Goal: Information Seeking & Learning: Find specific fact

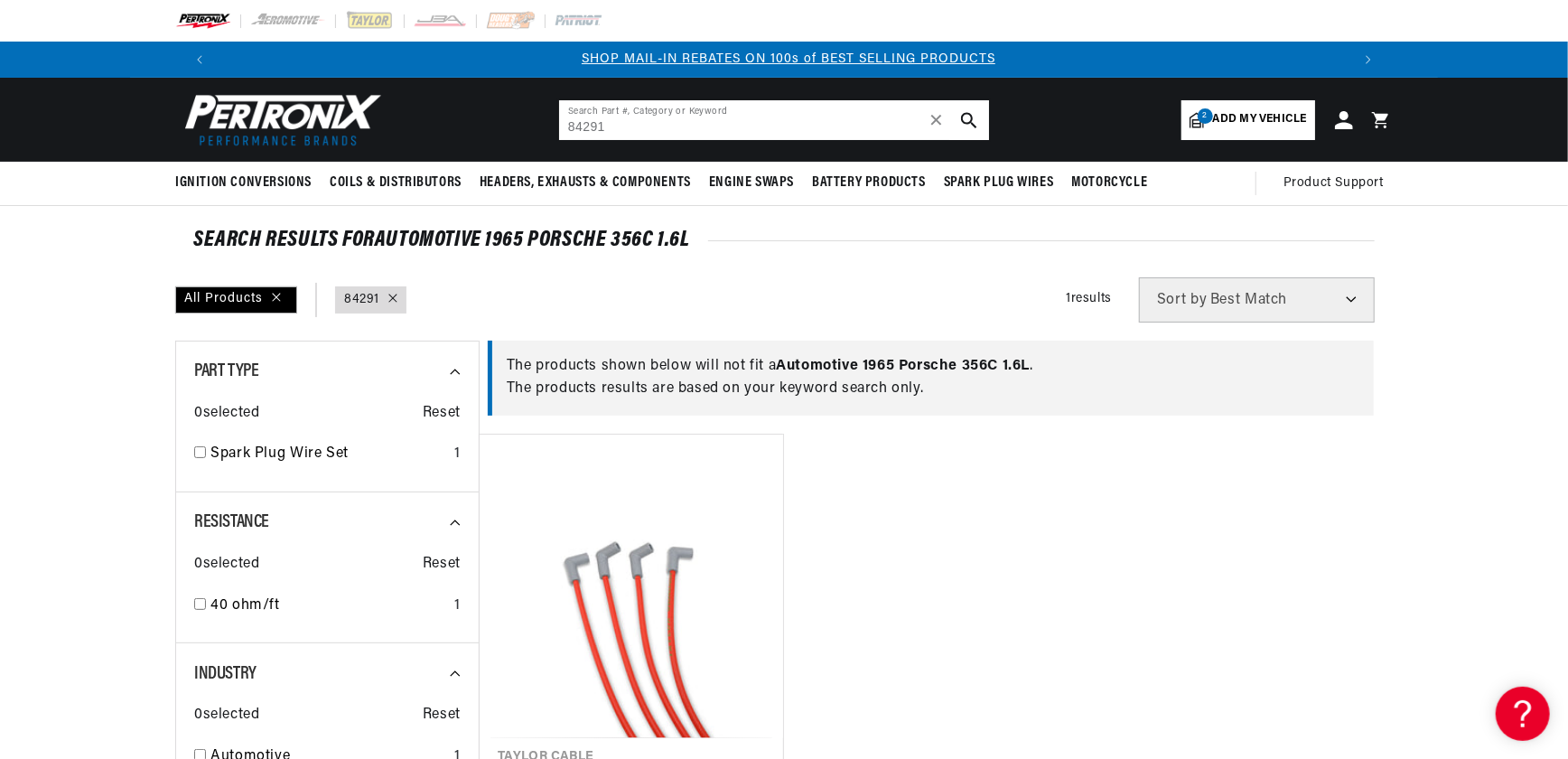
drag, startPoint x: 530, startPoint y: 117, endPoint x: 470, endPoint y: 116, distance: 60.0
click at [475, 119] on header "BETTER SEARCH RESULTS Add your vehicle's year, make, and model to find parts be…" at bounding box center [784, 120] width 1308 height 84
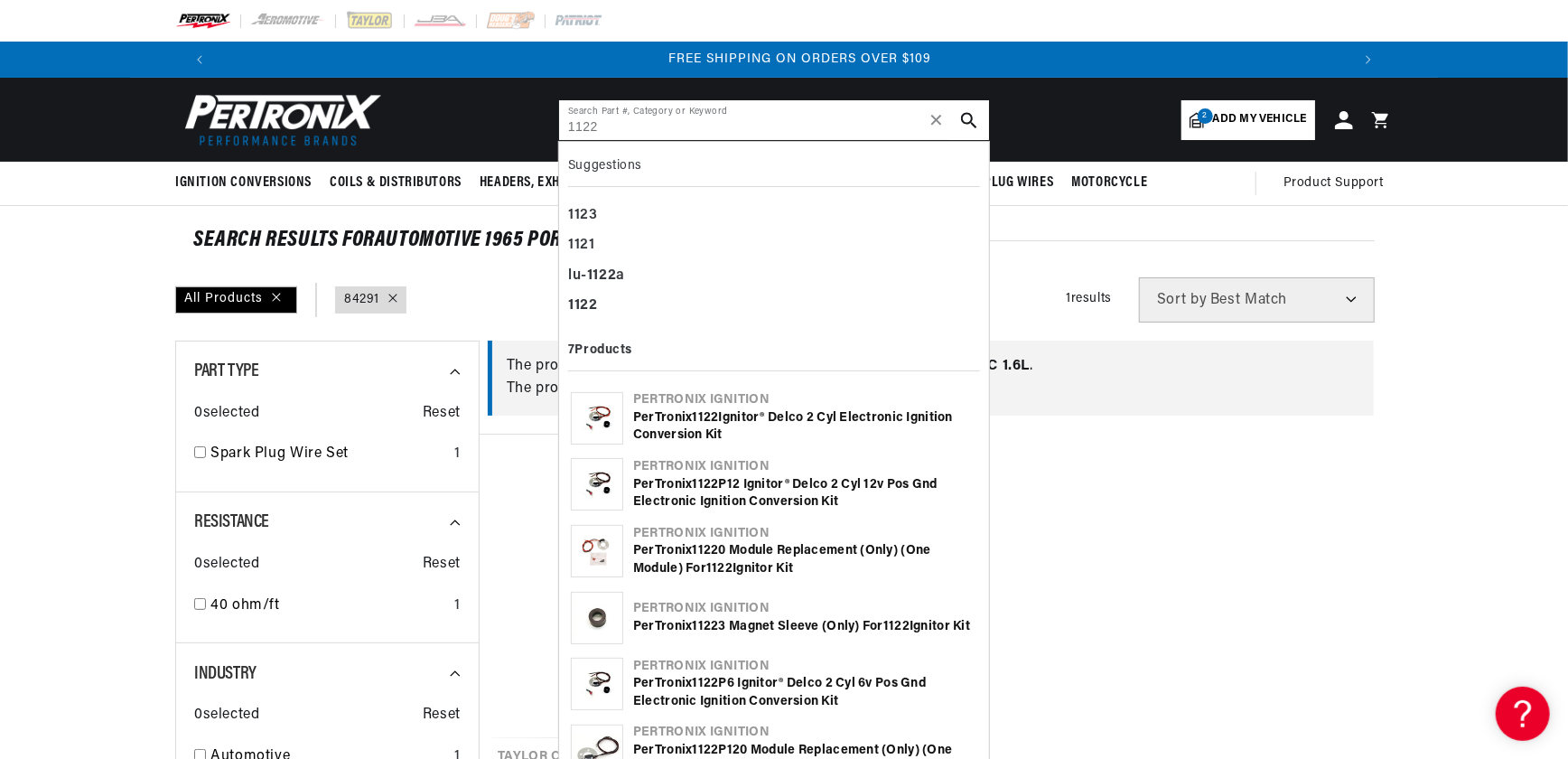
type input "1122"
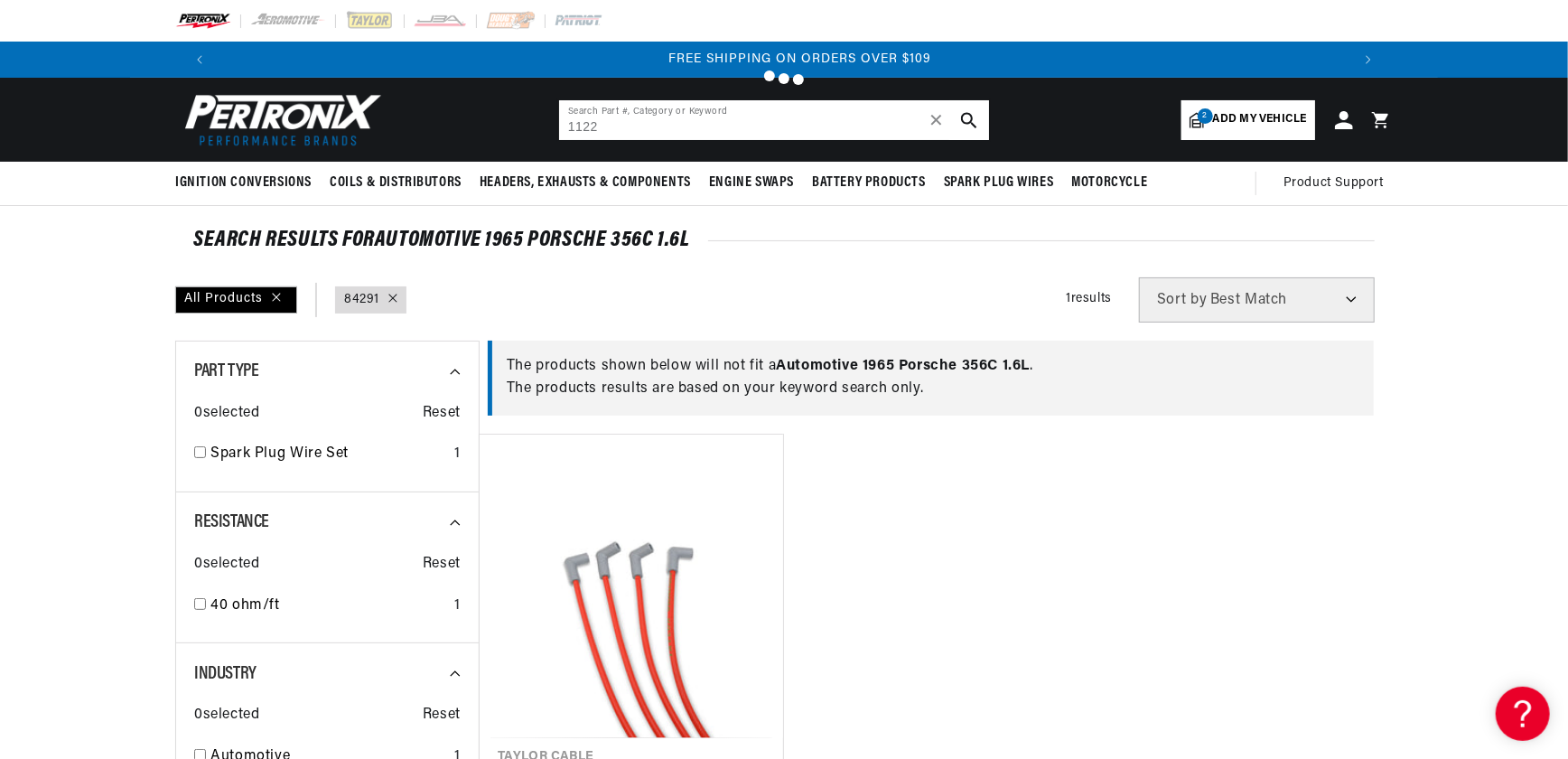
scroll to position [0, 2257]
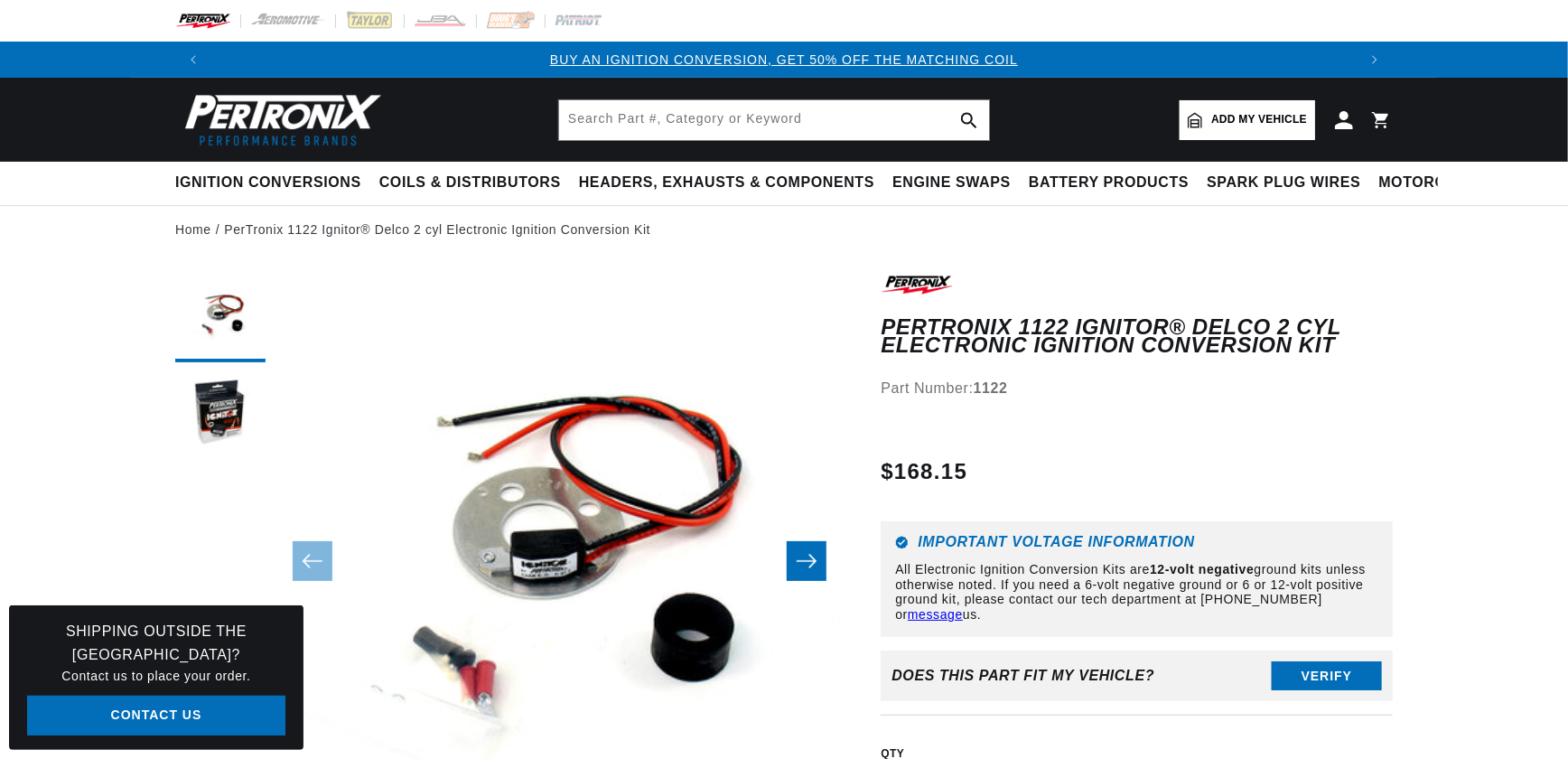
scroll to position [56, 0]
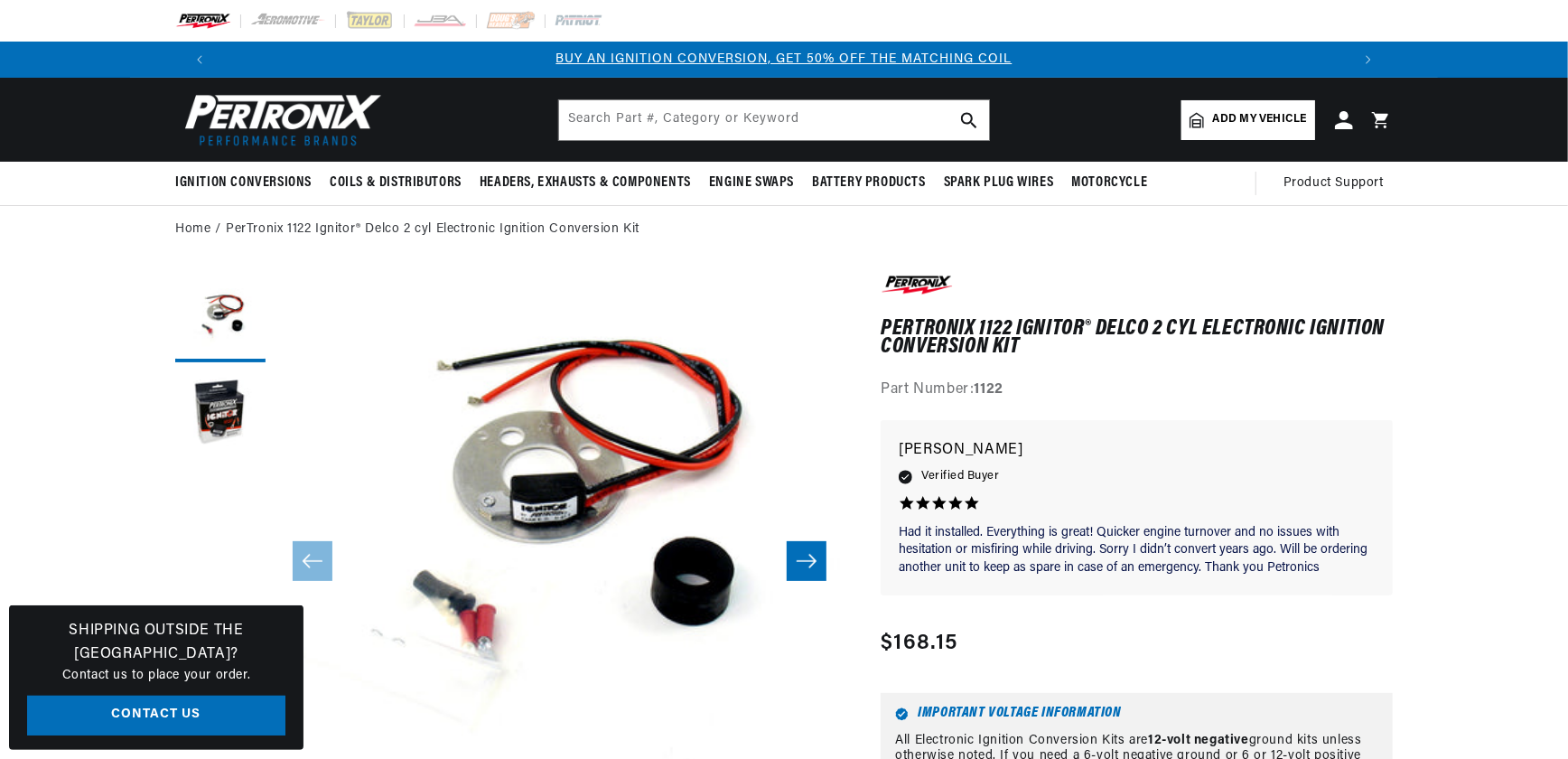
click at [818, 566] on icon "Slide right" at bounding box center [806, 560] width 21 height 18
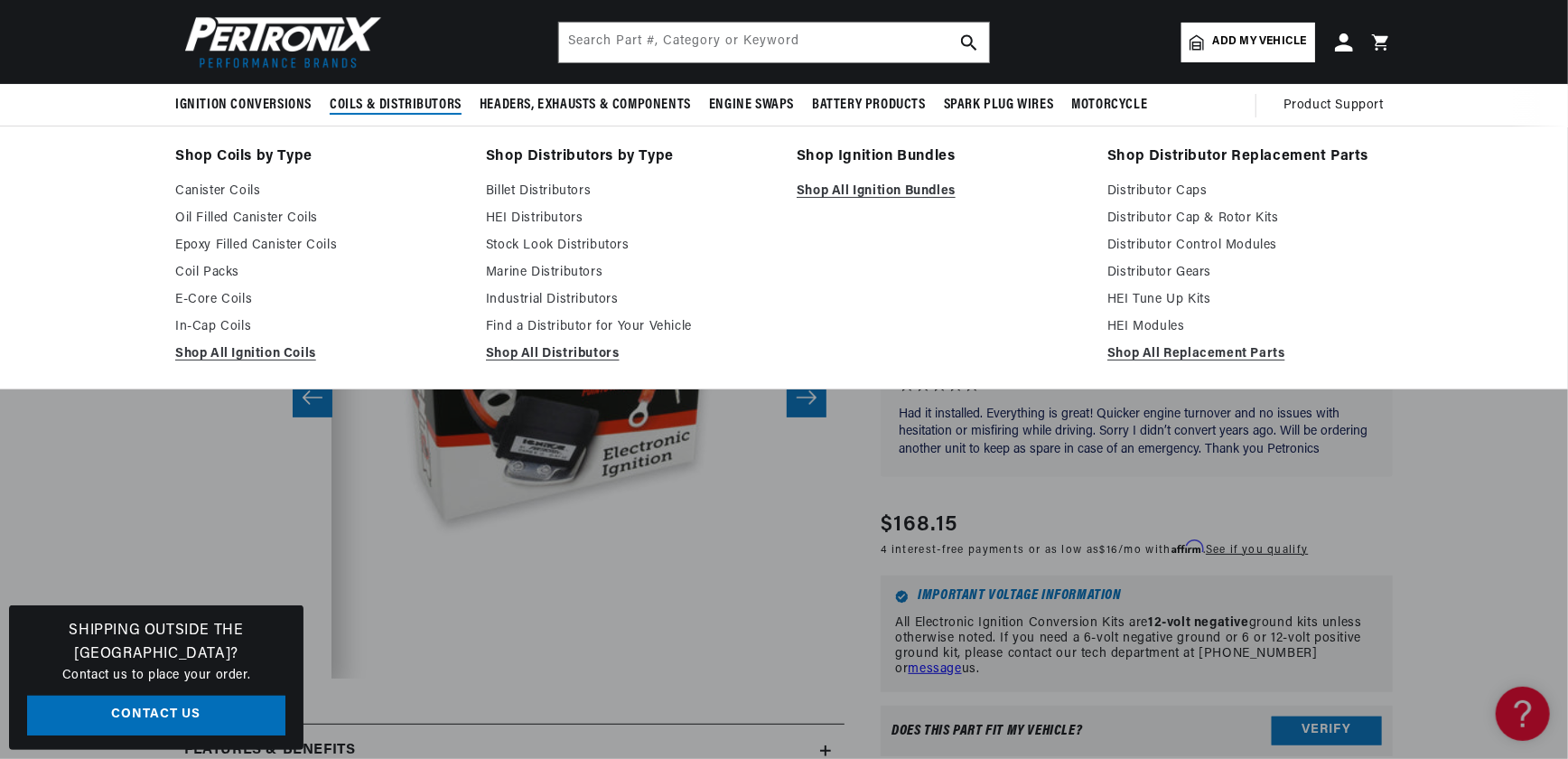
scroll to position [0, 335]
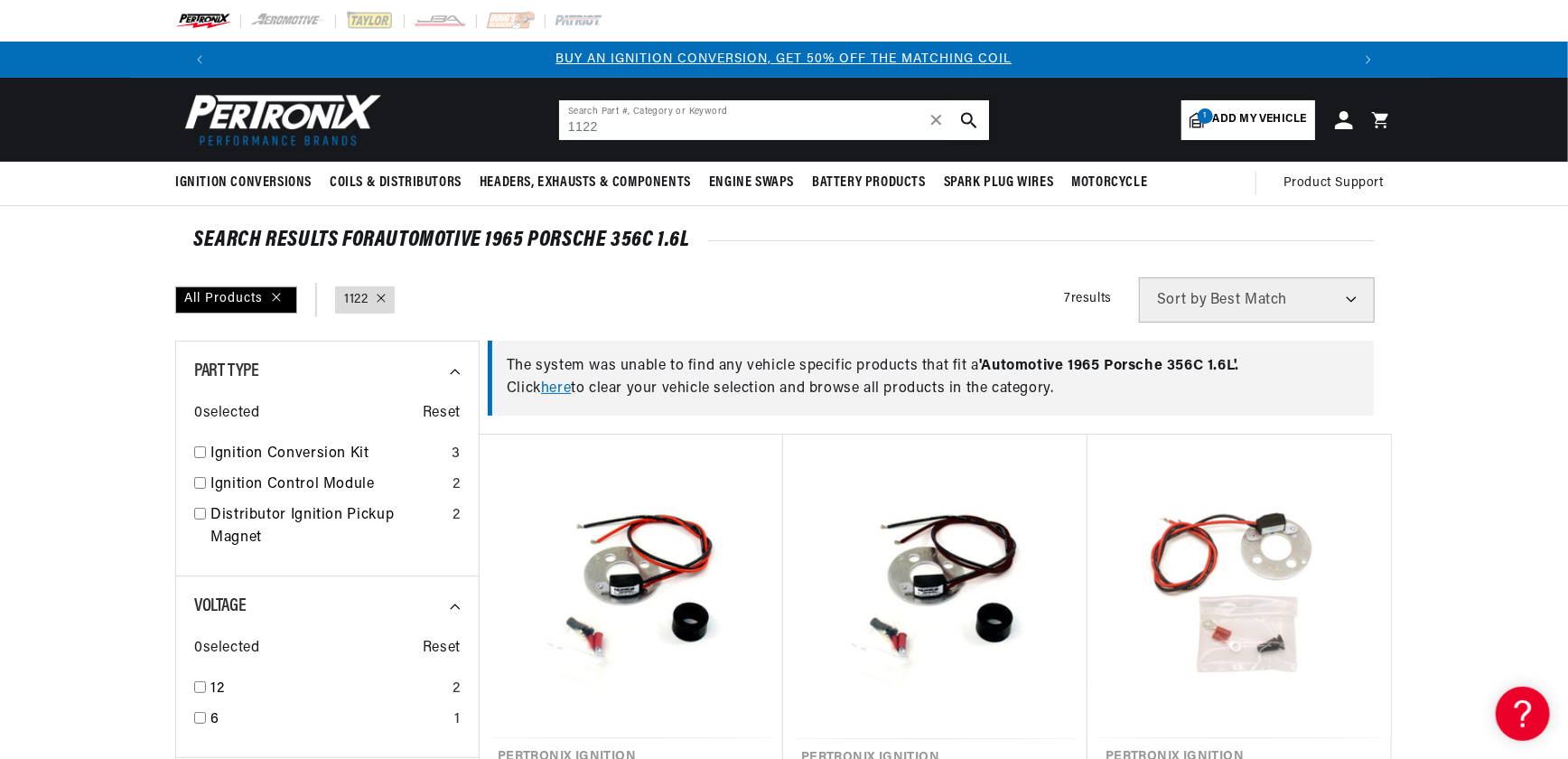
click at [633, 128] on input "1122" at bounding box center [774, 120] width 430 height 40
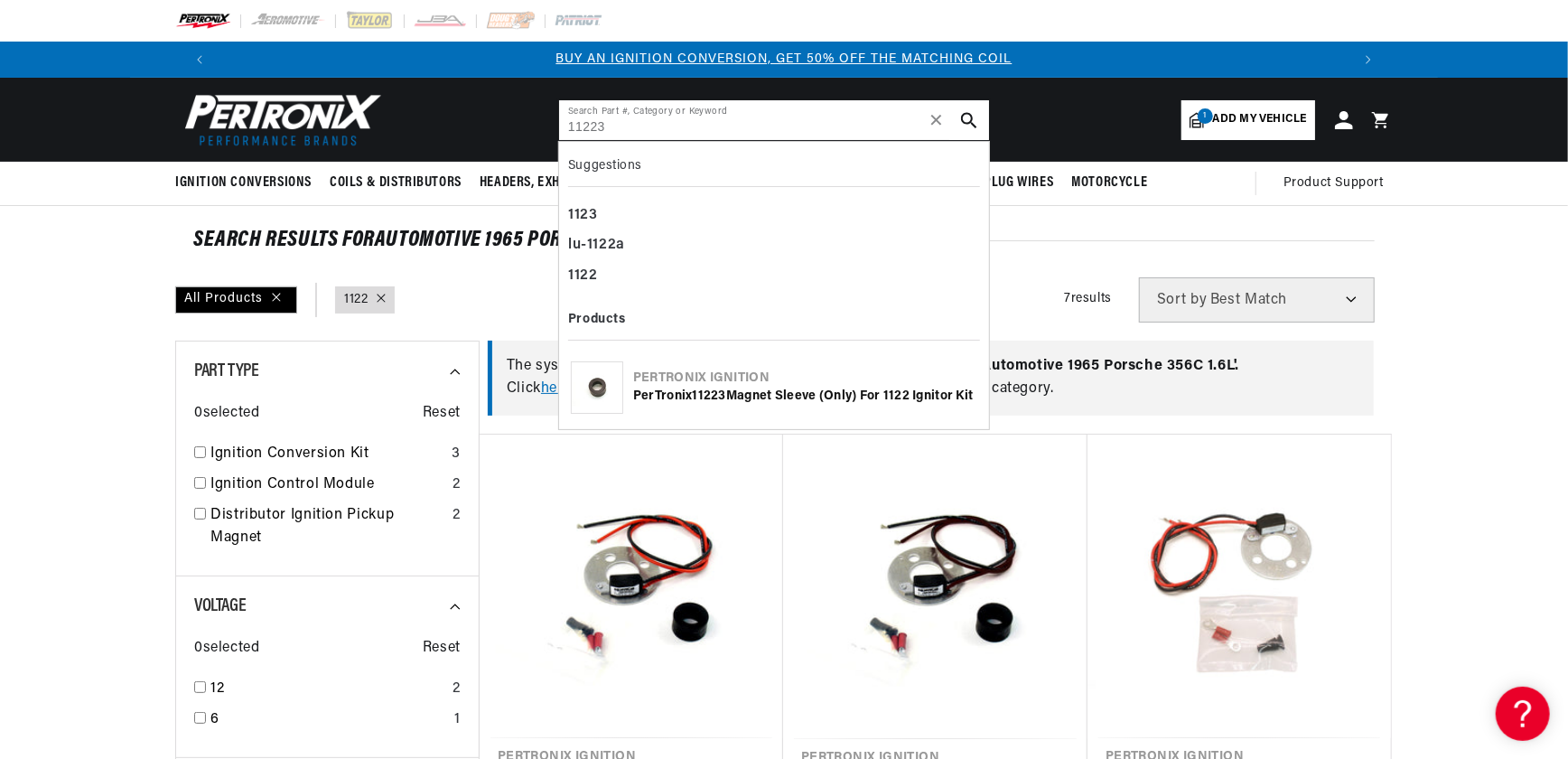
type input "11223"
click at [601, 401] on img at bounding box center [597, 388] width 50 height 50
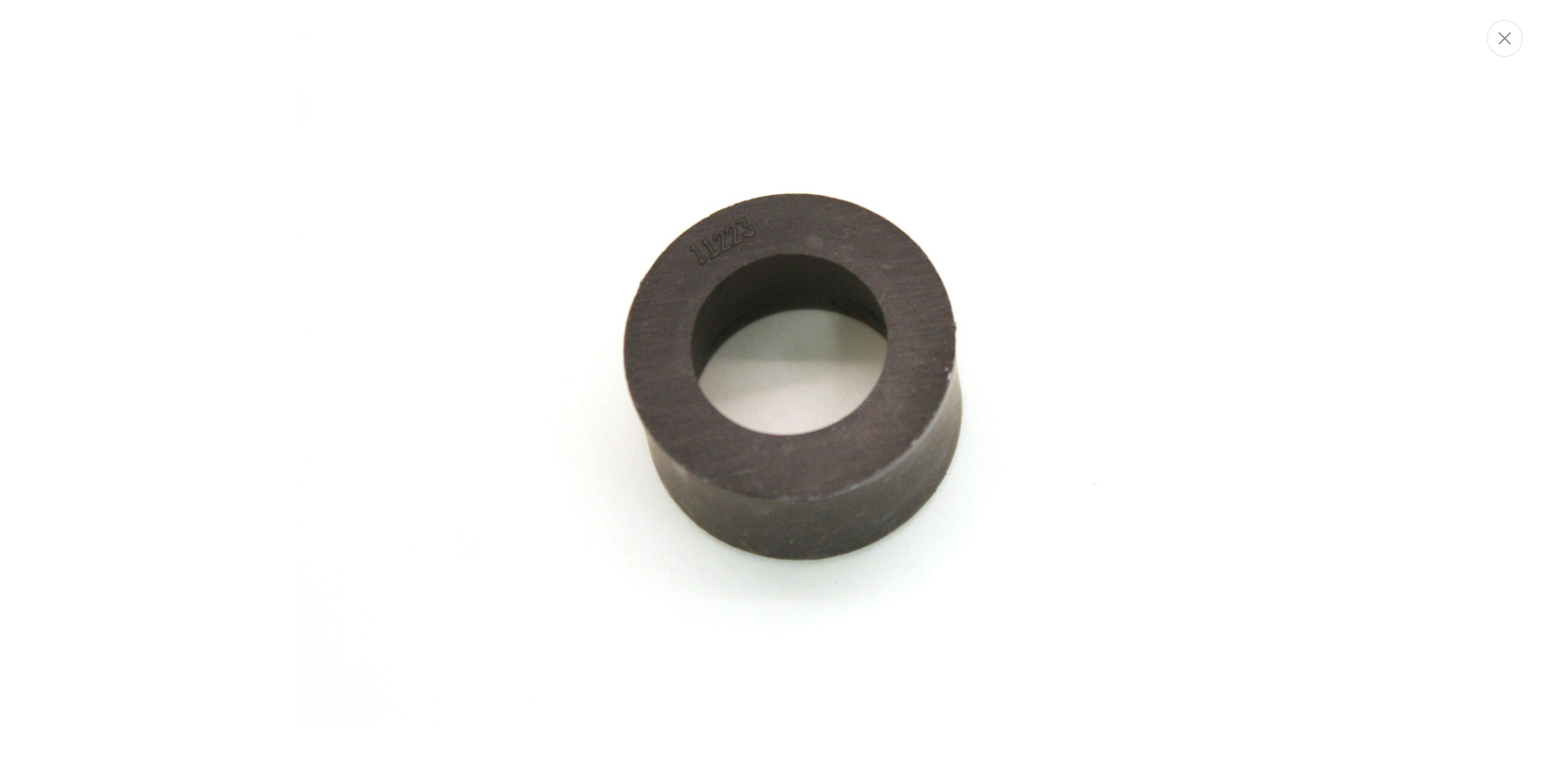
scroll to position [0, 1127]
click at [801, 413] on img "Media gallery" at bounding box center [784, 379] width 975 height 975
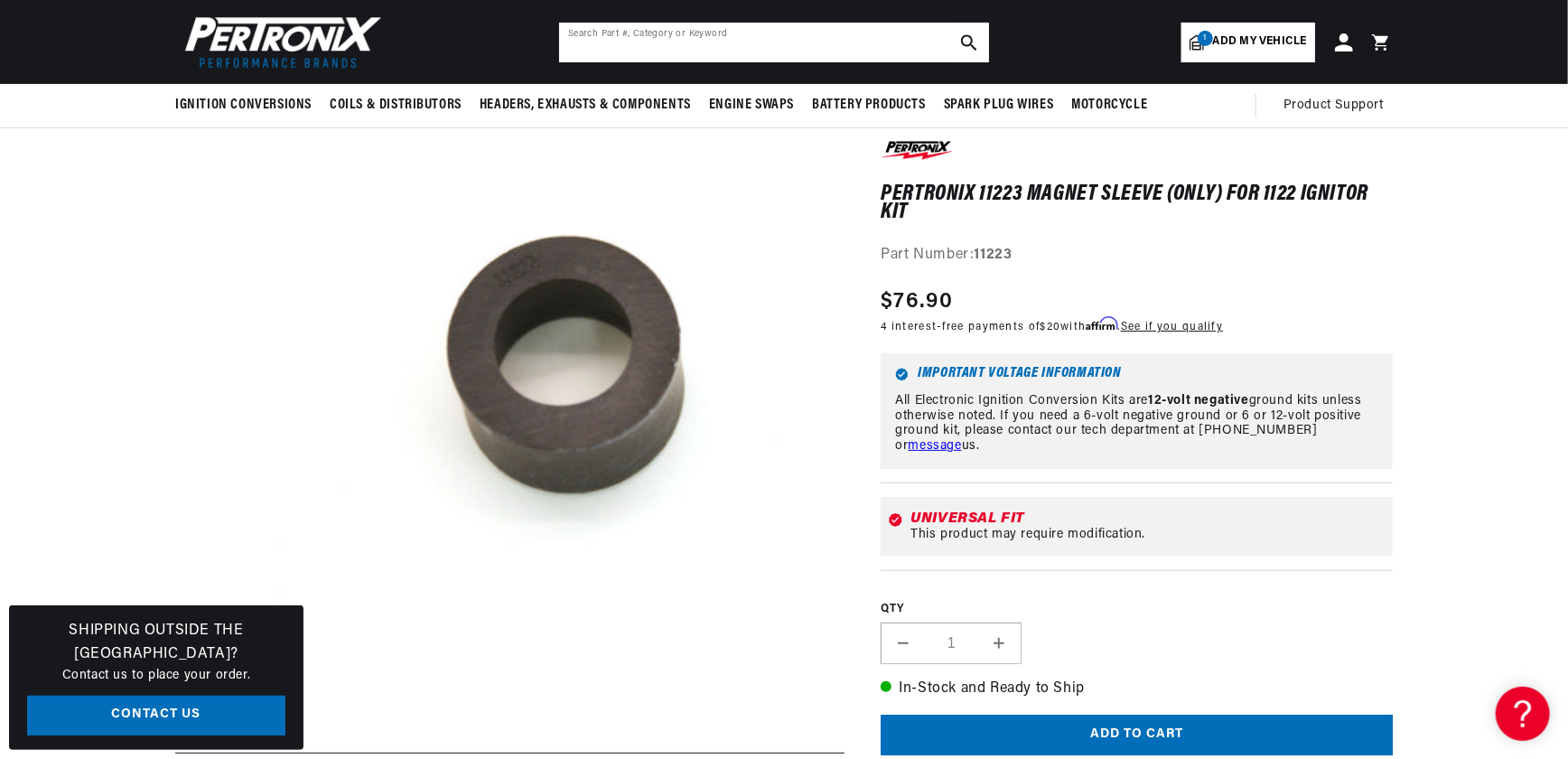
click at [592, 42] on input "text" at bounding box center [774, 41] width 430 height 40
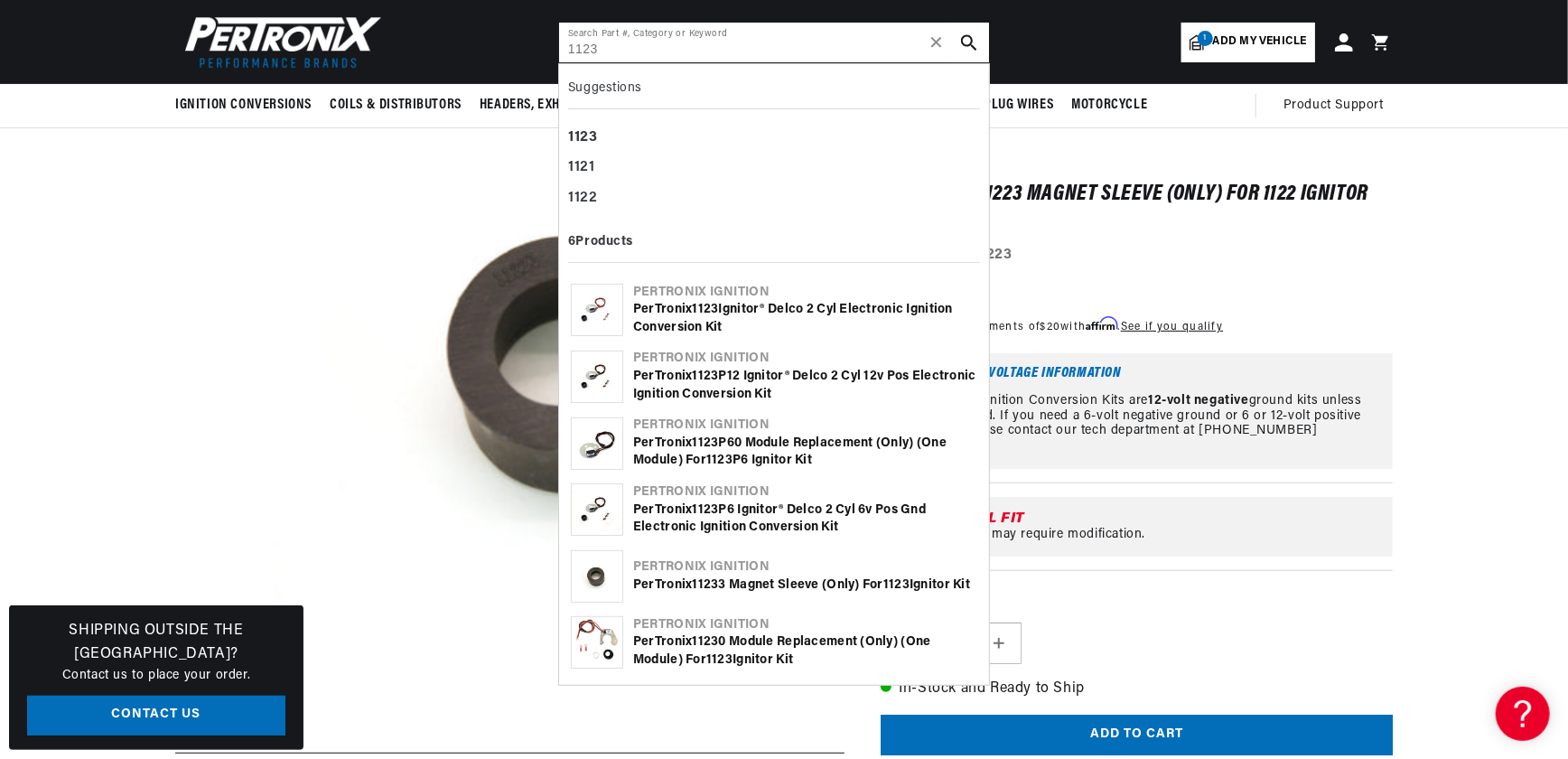
scroll to position [0, 2257]
type input "1123"
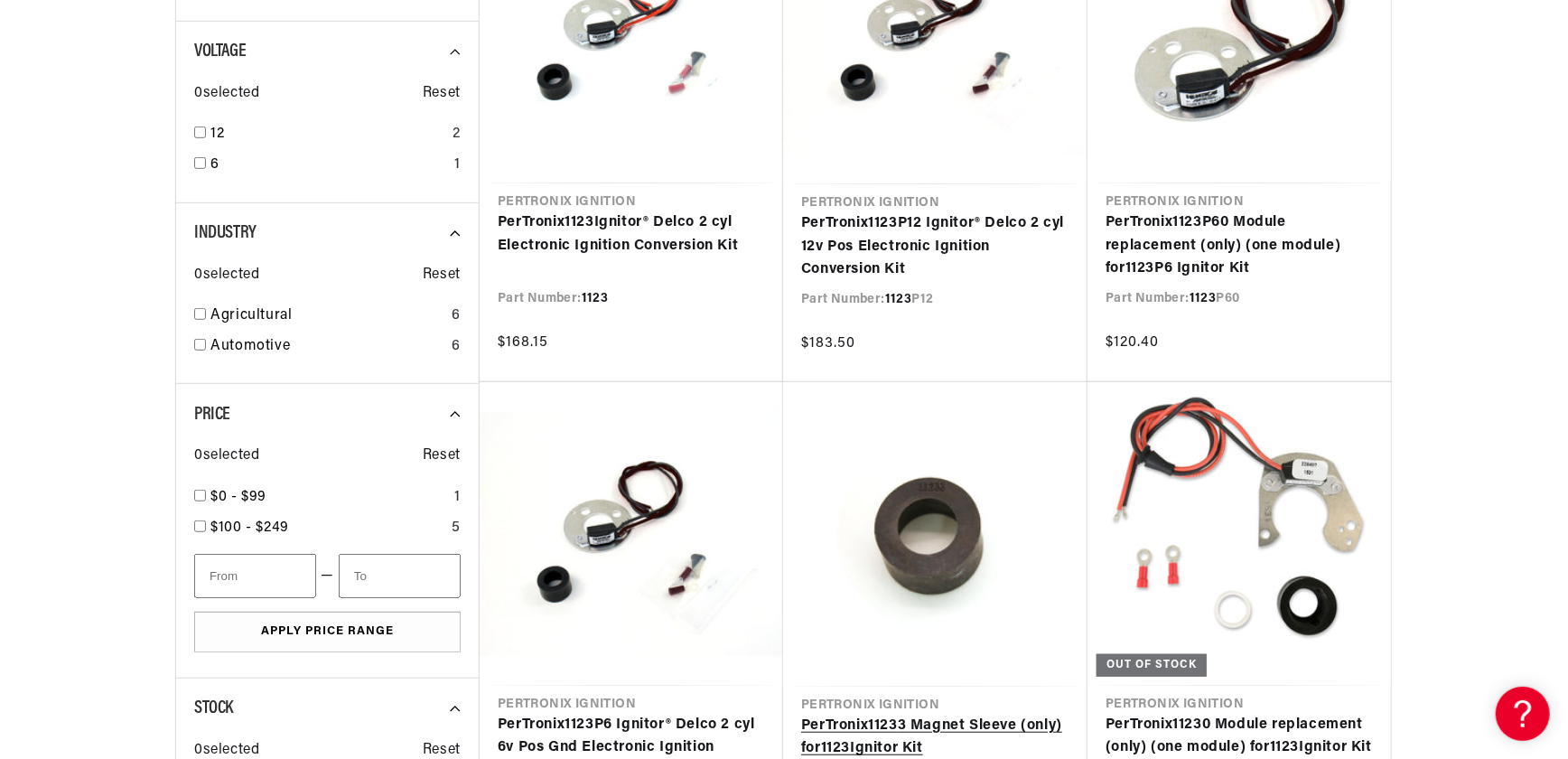
scroll to position [657, 0]
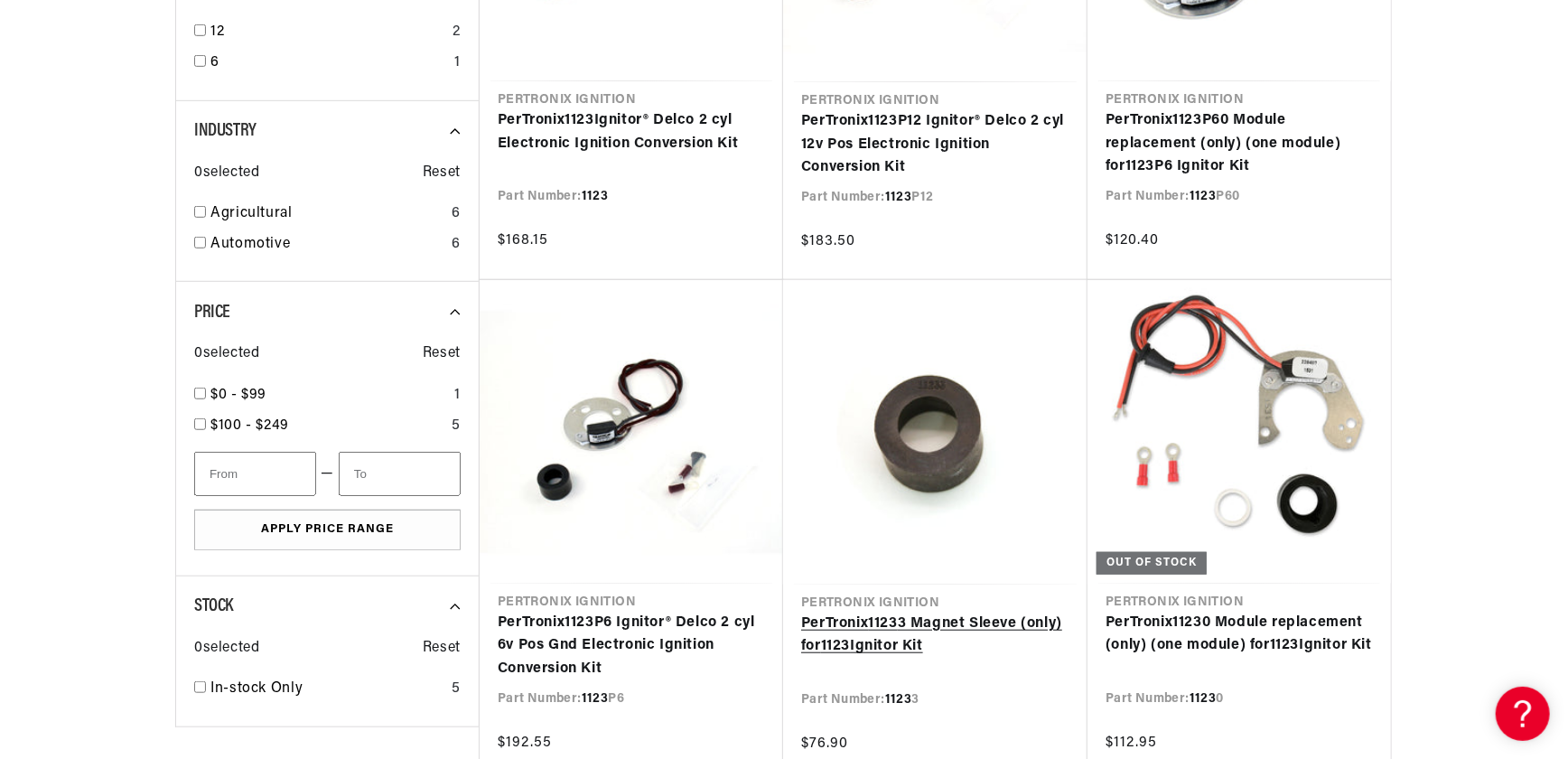
click at [917, 612] on link "PerTronix 1123 3 Magnet Sleeve (only) for 1123 Ignitor Kit" at bounding box center [935, 636] width 268 height 46
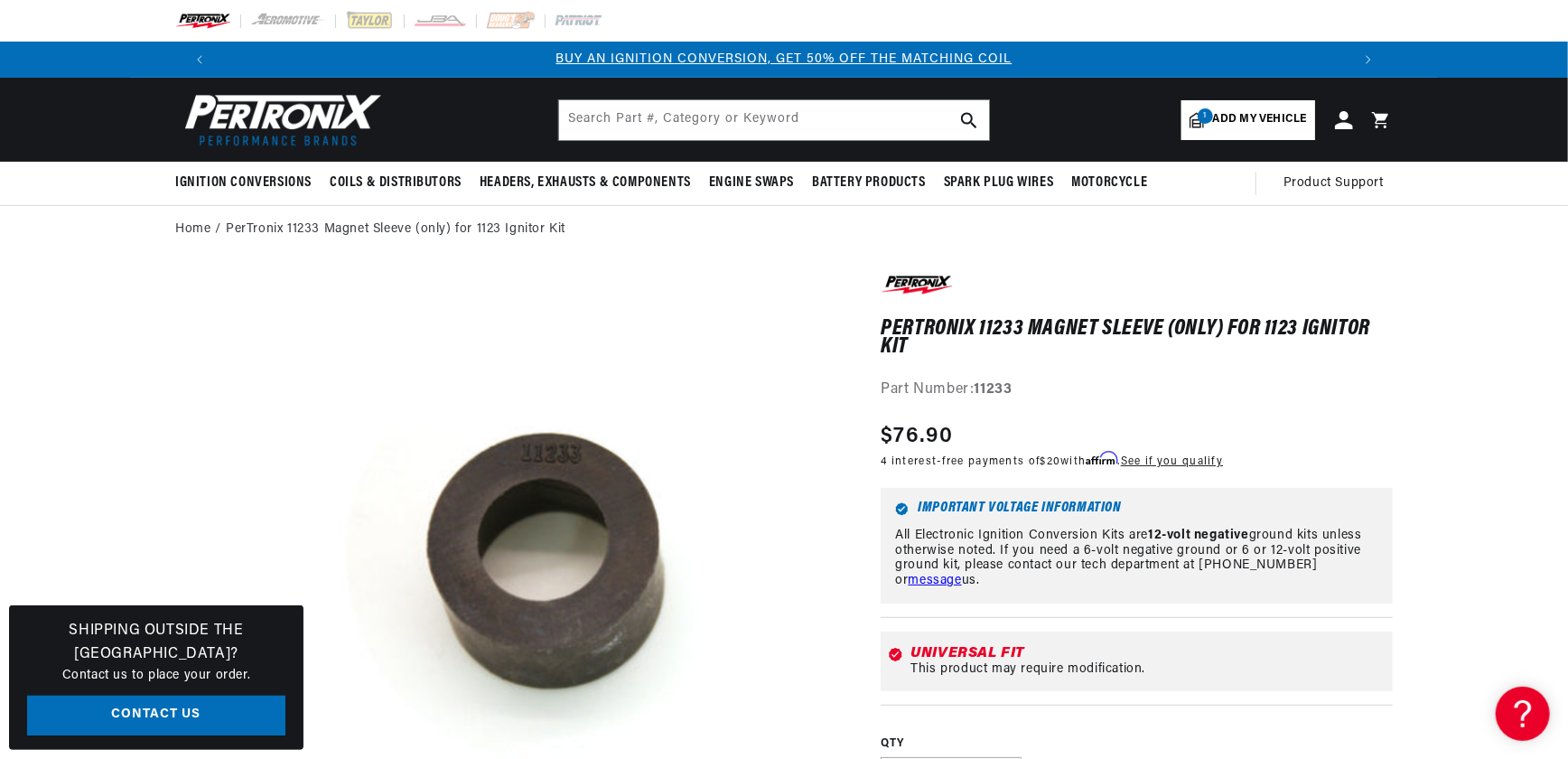
scroll to position [56, 0]
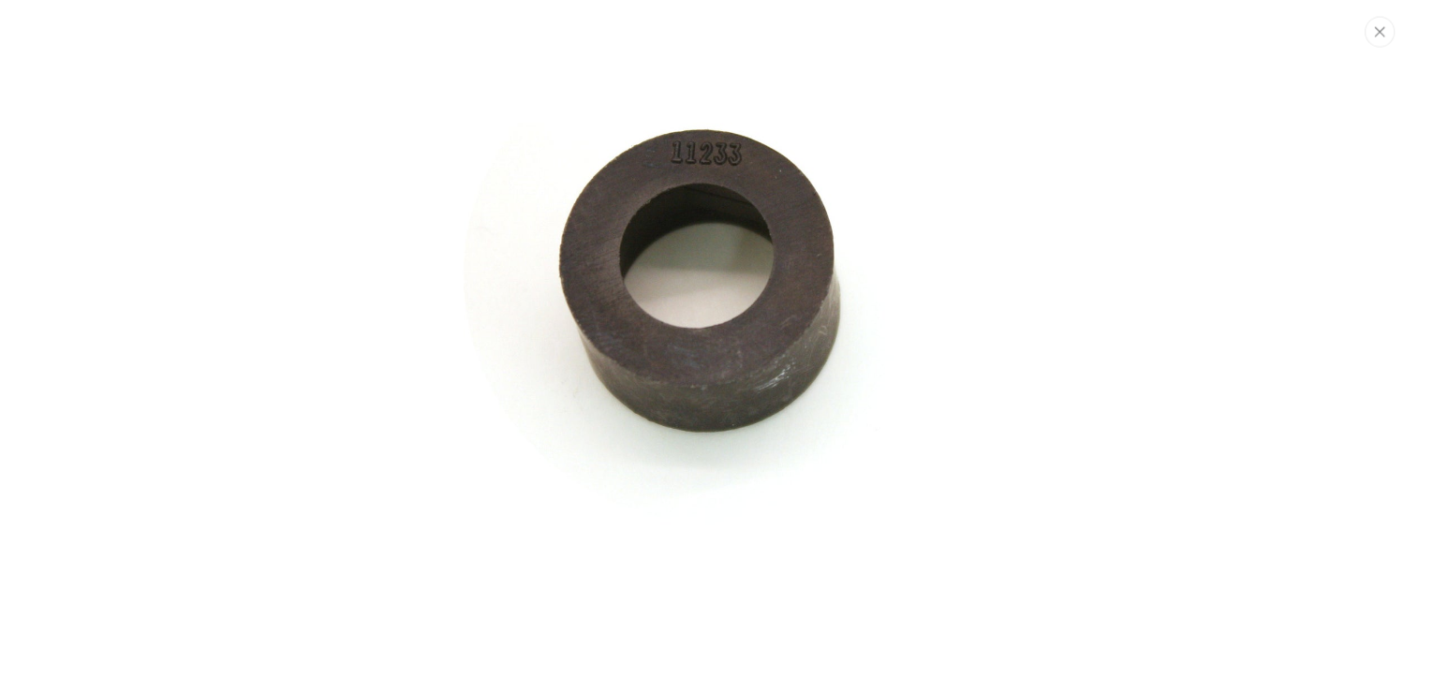
scroll to position [0, 0]
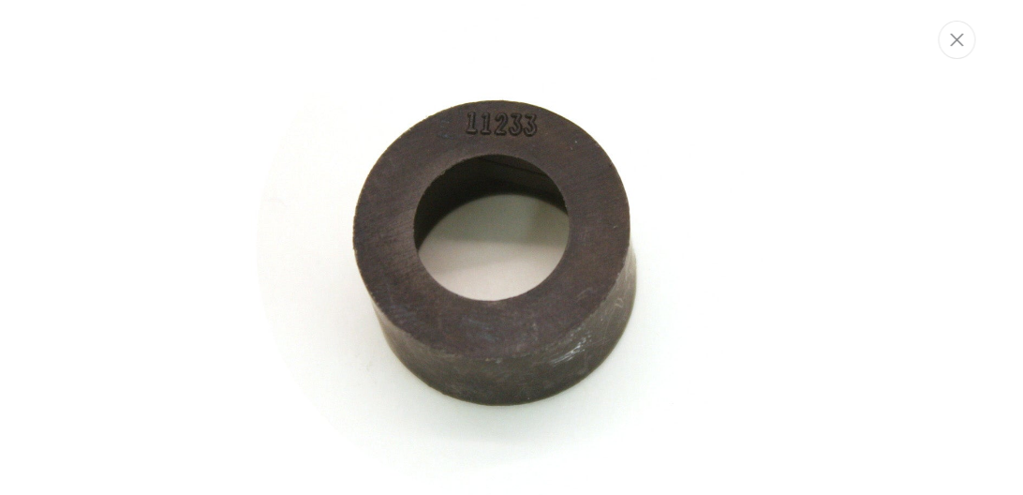
click at [488, 262] on img "Media gallery" at bounding box center [511, 248] width 817 height 817
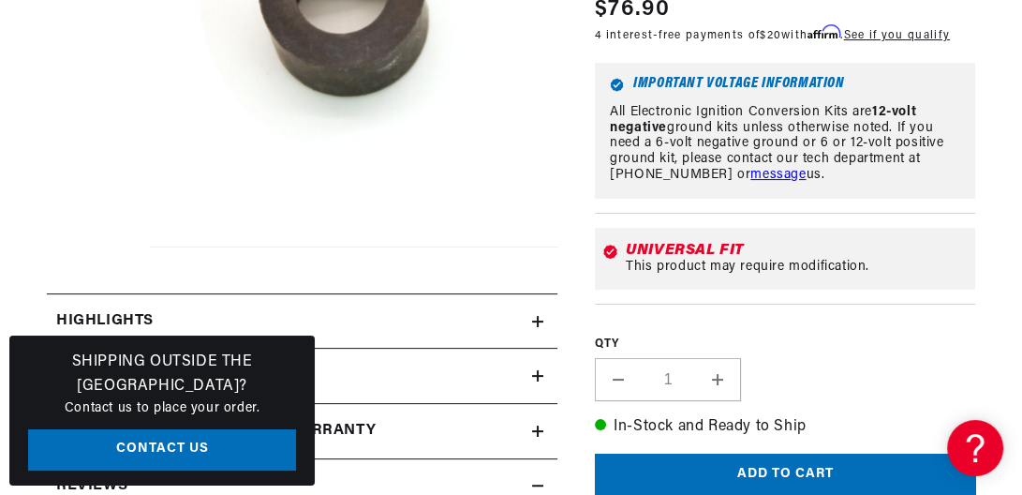
click at [109, 246] on button "Open media 1 in modal" at bounding box center [109, 246] width 0 height 0
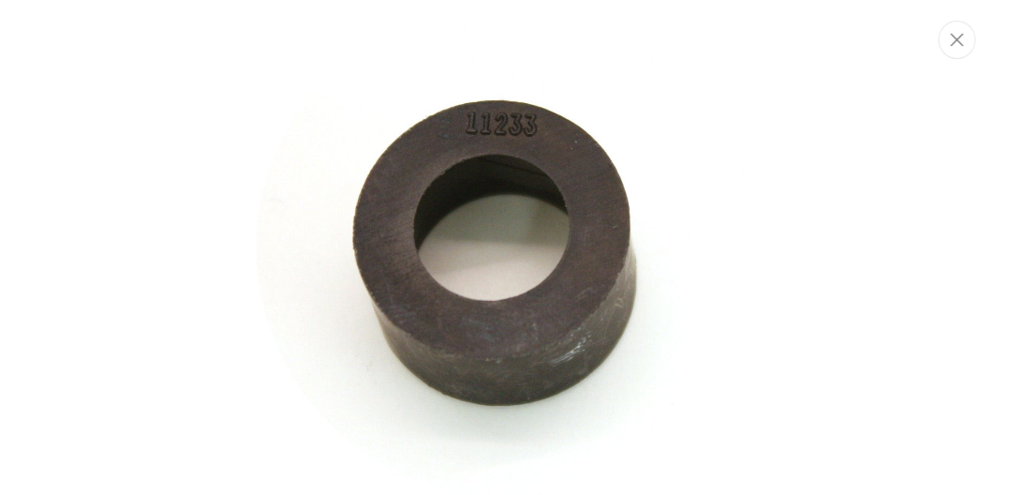
click at [953, 40] on icon "Close" at bounding box center [957, 40] width 13 height 14
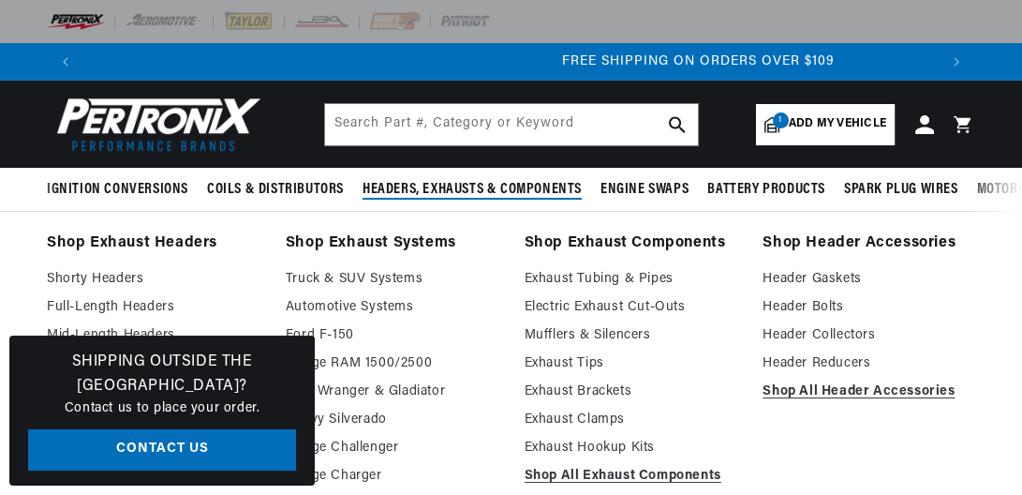
scroll to position [0, 1706]
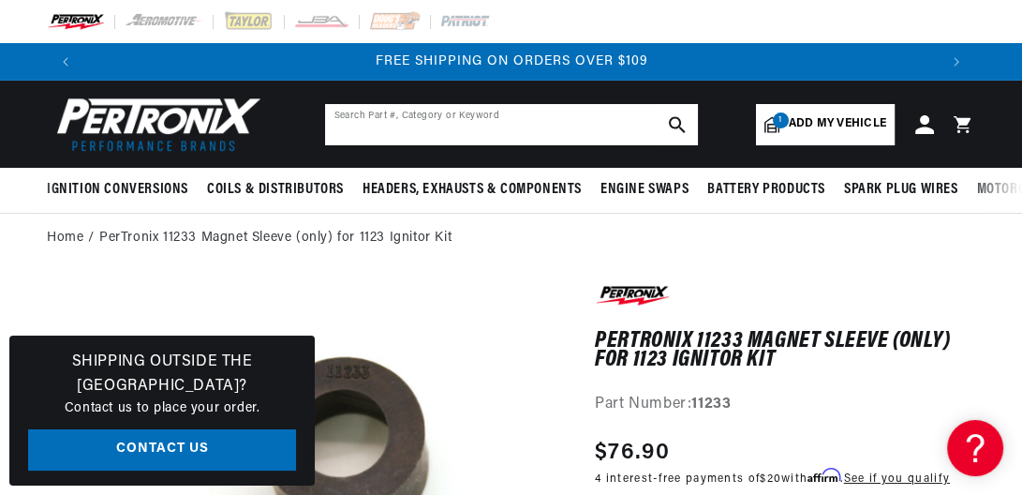
click at [379, 116] on input "text" at bounding box center [511, 124] width 373 height 41
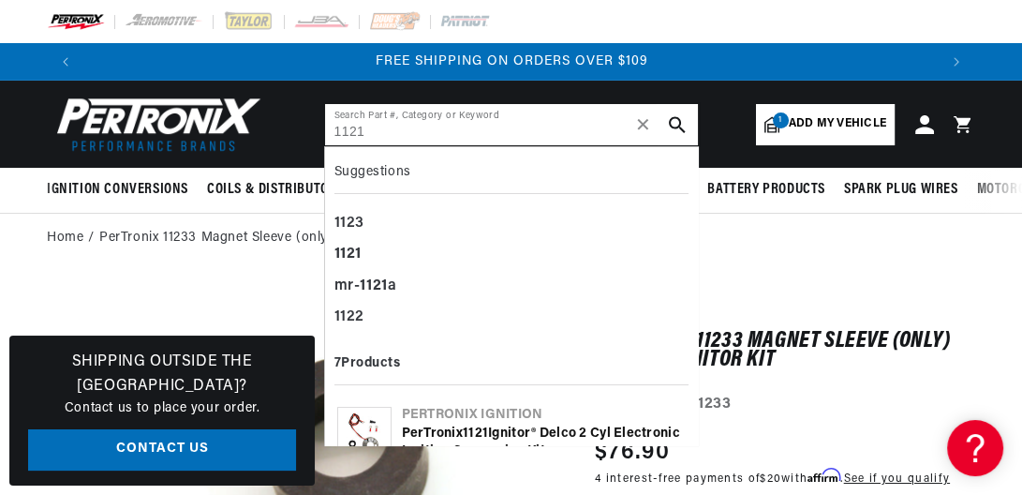
type input "1121"
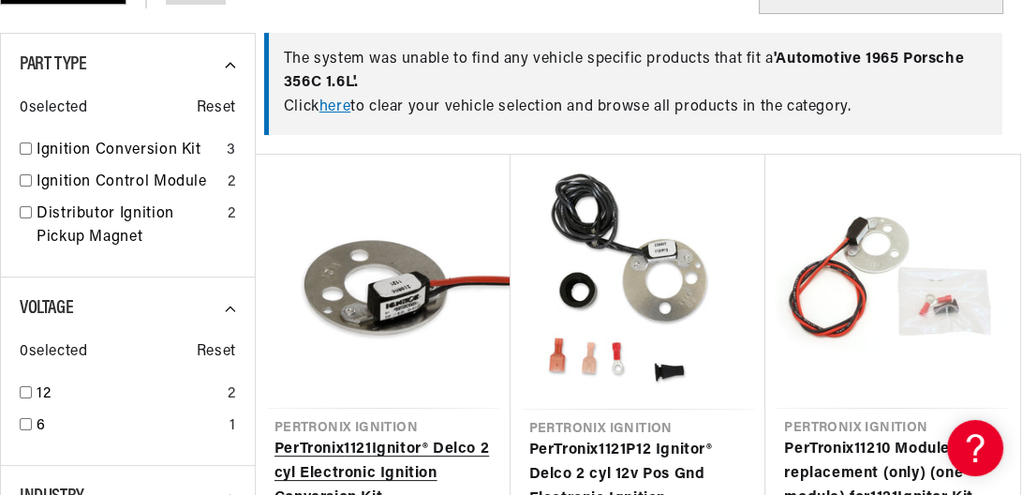
scroll to position [0, 852]
click at [429, 437] on link "PerTronix 1121 Ignitor® Delco 2 cyl Electronic Ignition Conversion Kit" at bounding box center [382, 473] width 217 height 72
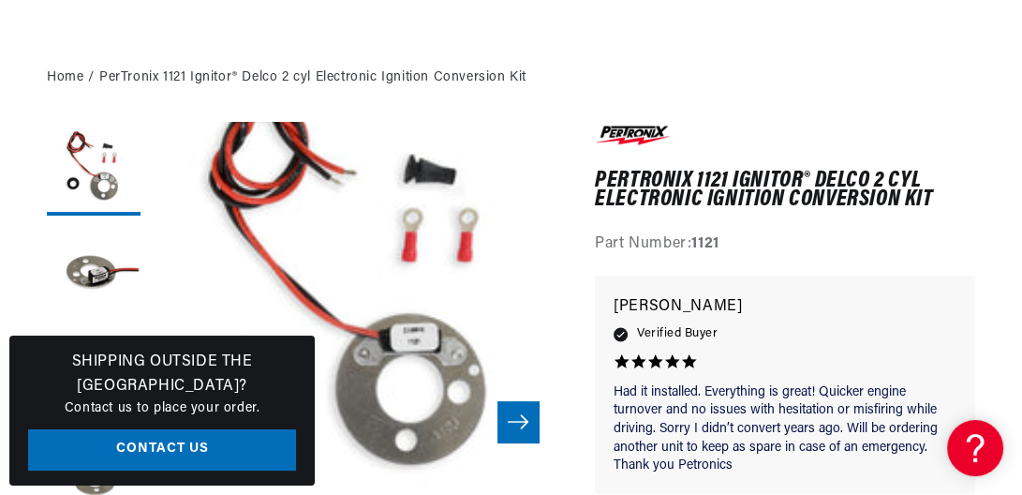
scroll to position [320, 0]
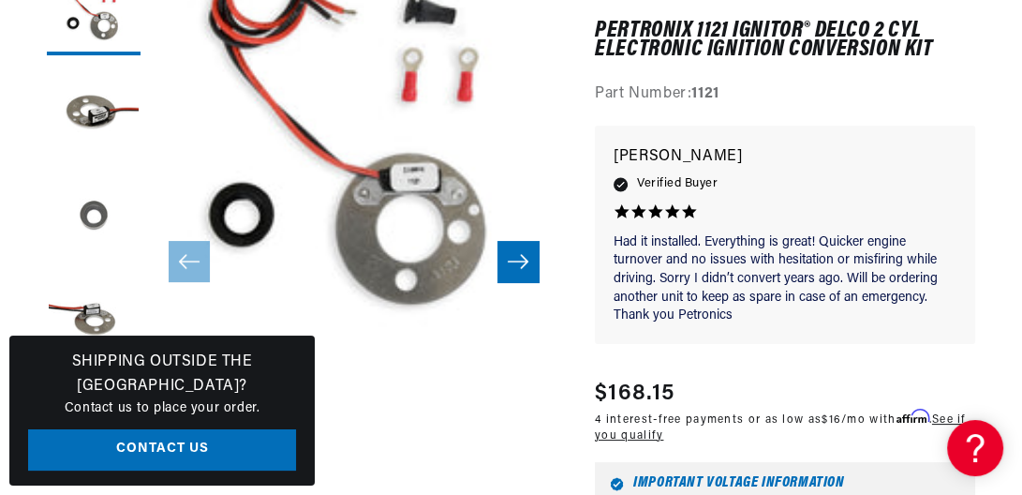
click at [91, 222] on button "Load image 3 in gallery view" at bounding box center [94, 215] width 94 height 94
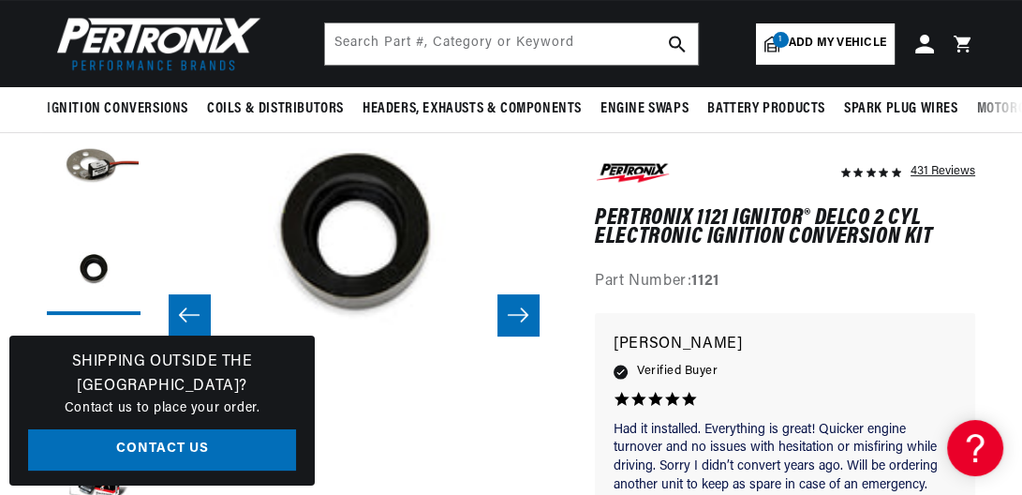
scroll to position [0, 852]
click at [111, 463] on button "Open media 3 in modal" at bounding box center [111, 463] width 0 height 0
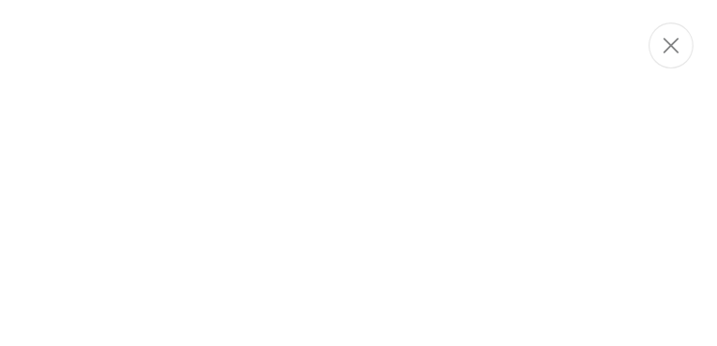
scroll to position [0, 0]
click at [408, 38] on icon "Close" at bounding box center [410, 38] width 13 height 13
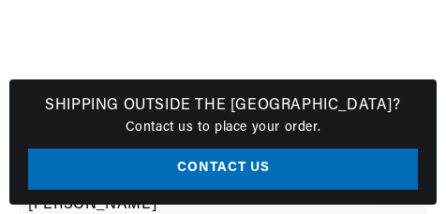
click at [0, 106] on button "Open media 3 in modal" at bounding box center [0, 106] width 0 height 0
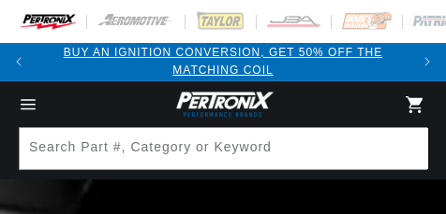
select select "1965"
select select "Porsche"
select select "356C"
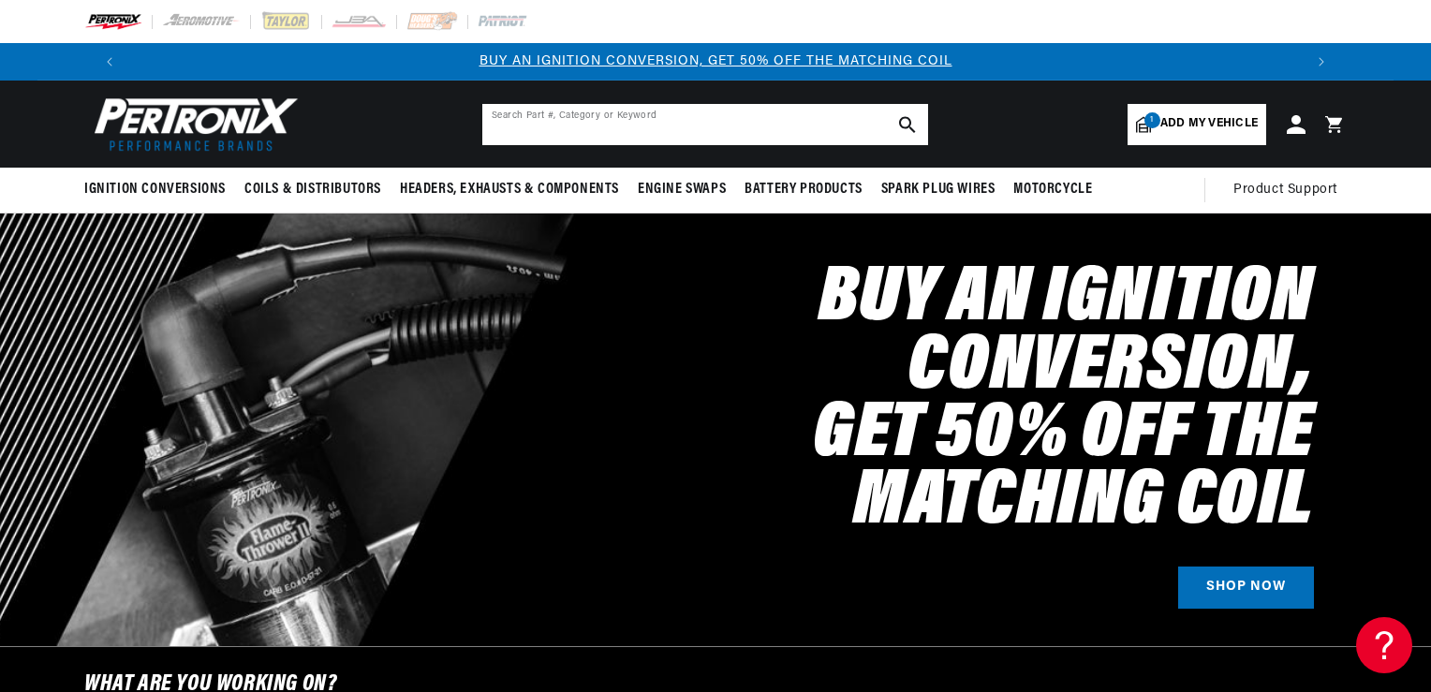
click at [445, 125] on input "text" at bounding box center [705, 124] width 446 height 41
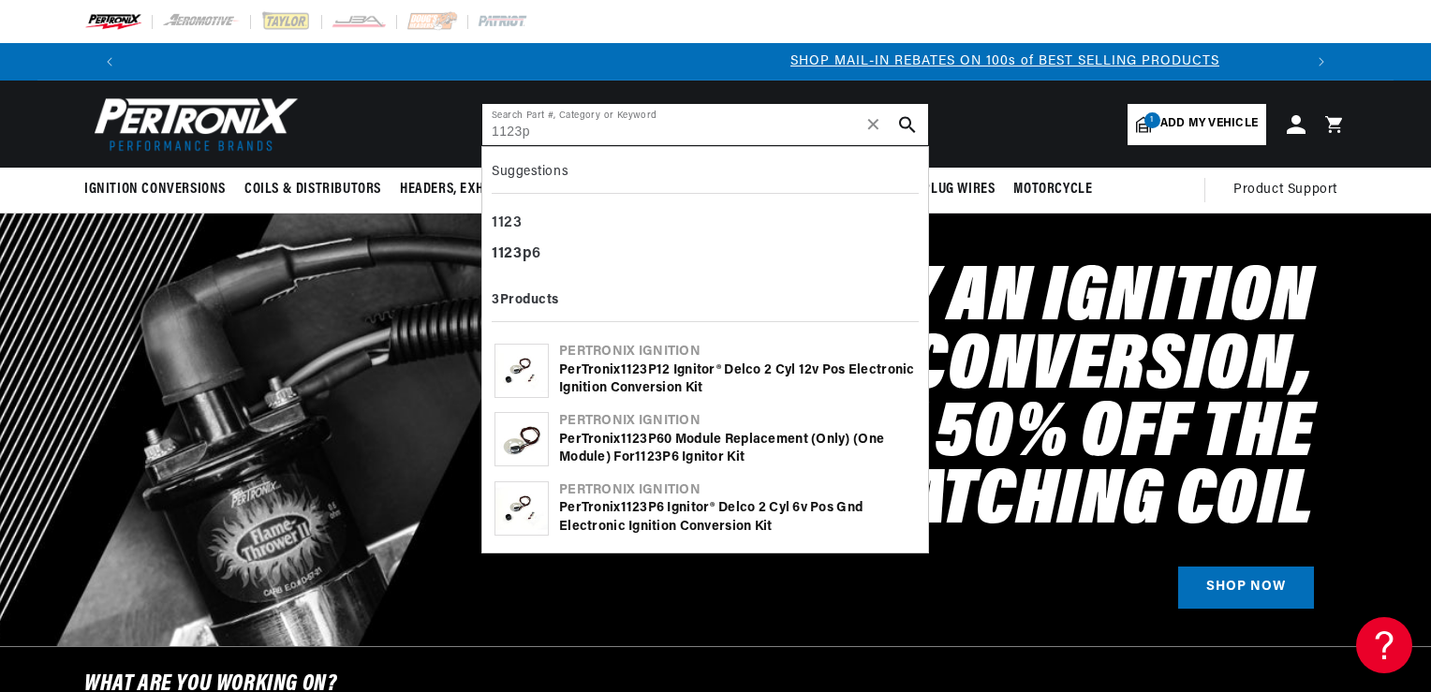
scroll to position [0, 1169]
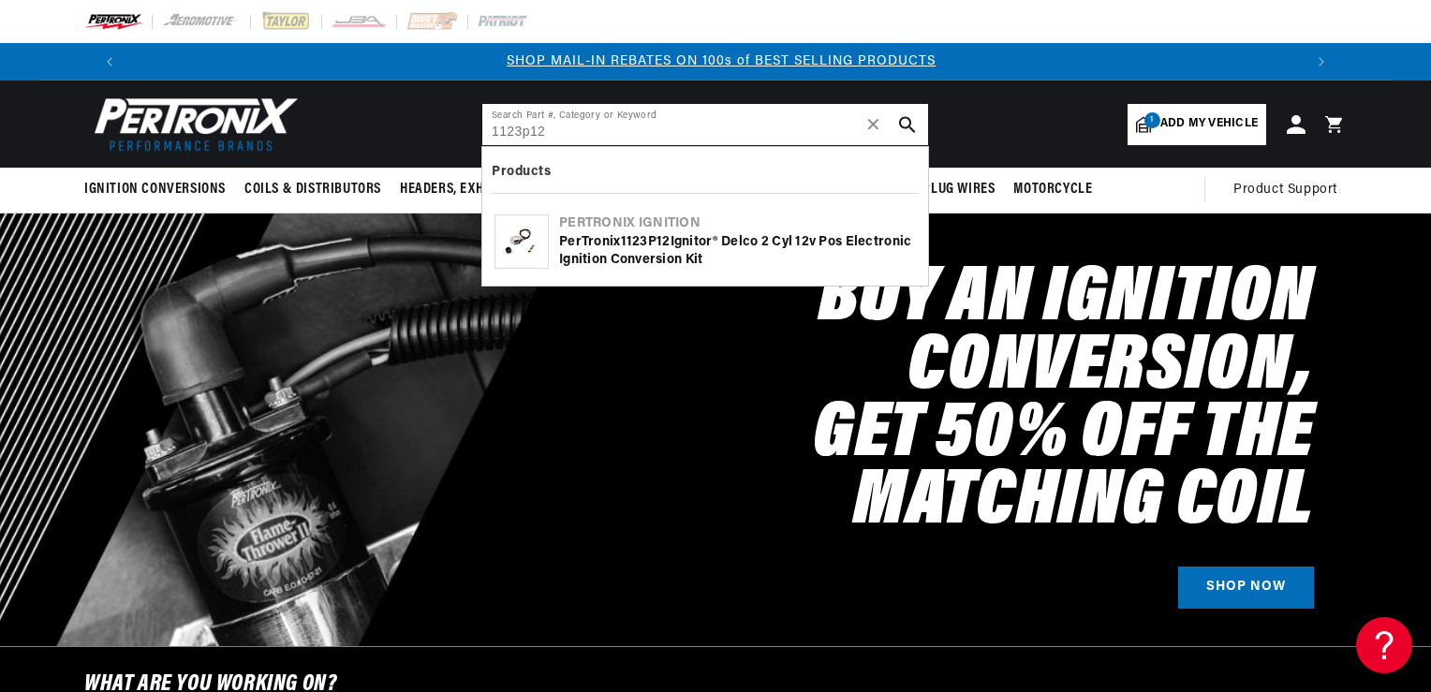
type input "1123p12"
click at [445, 214] on img at bounding box center [521, 241] width 52 height 52
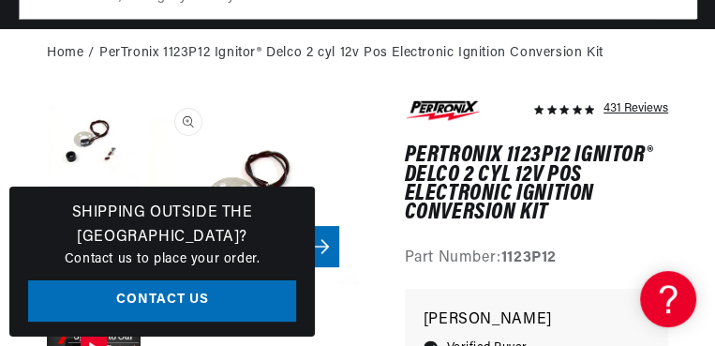
scroll to position [0, 639]
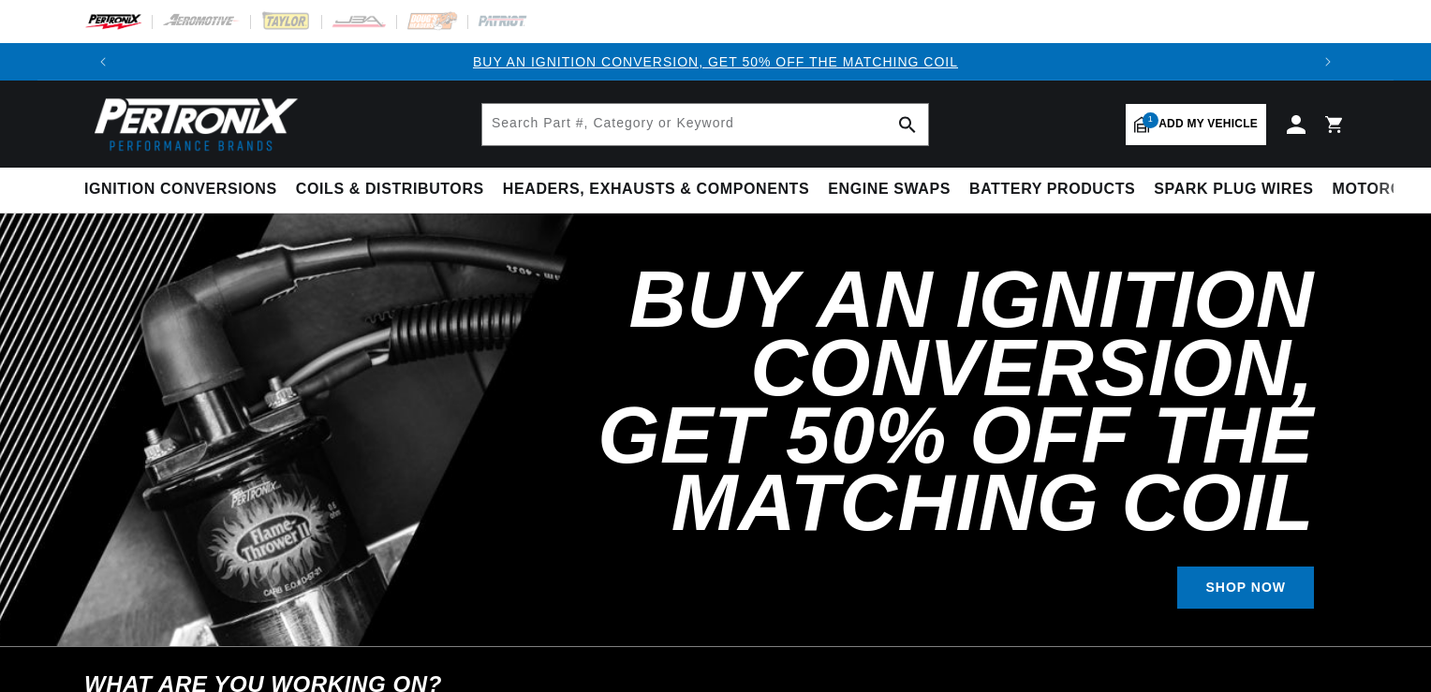
select select "1965"
select select "Porsche"
select select "356C"
click at [555, 112] on input "text" at bounding box center [705, 124] width 446 height 41
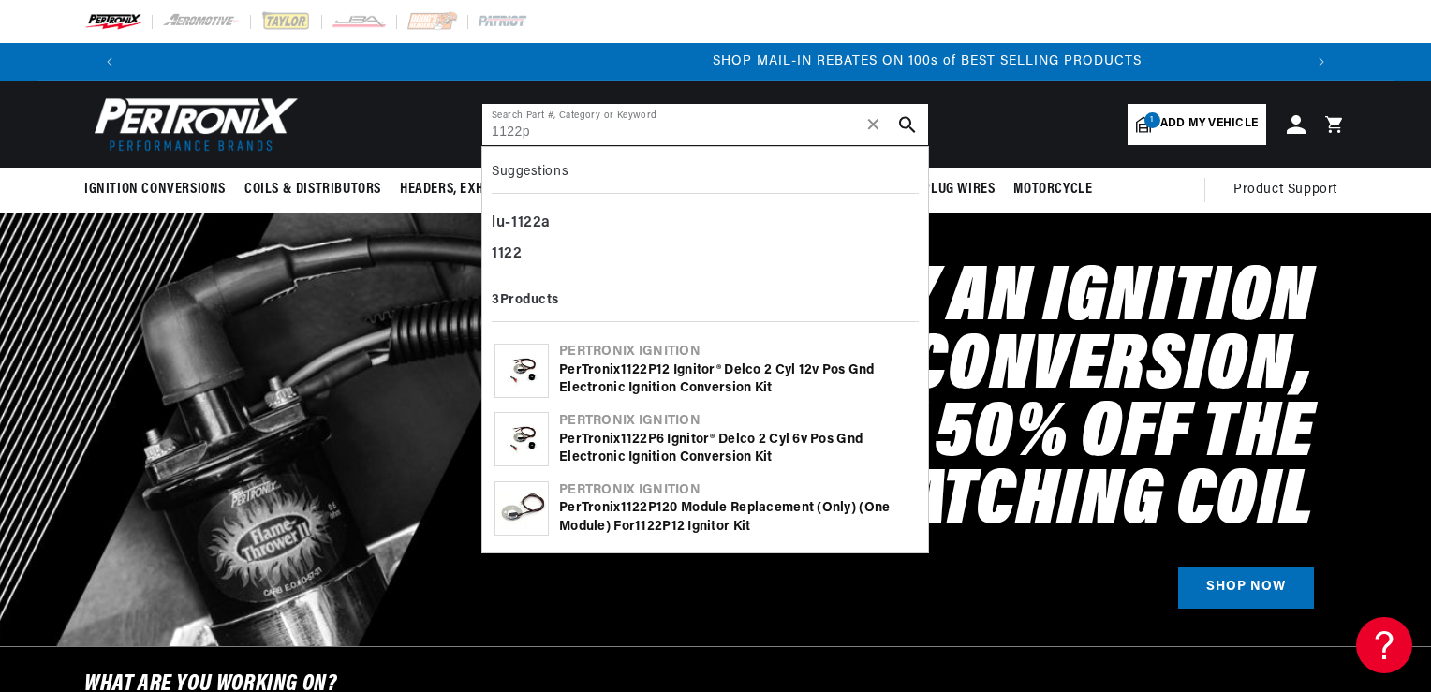
scroll to position [0, 1169]
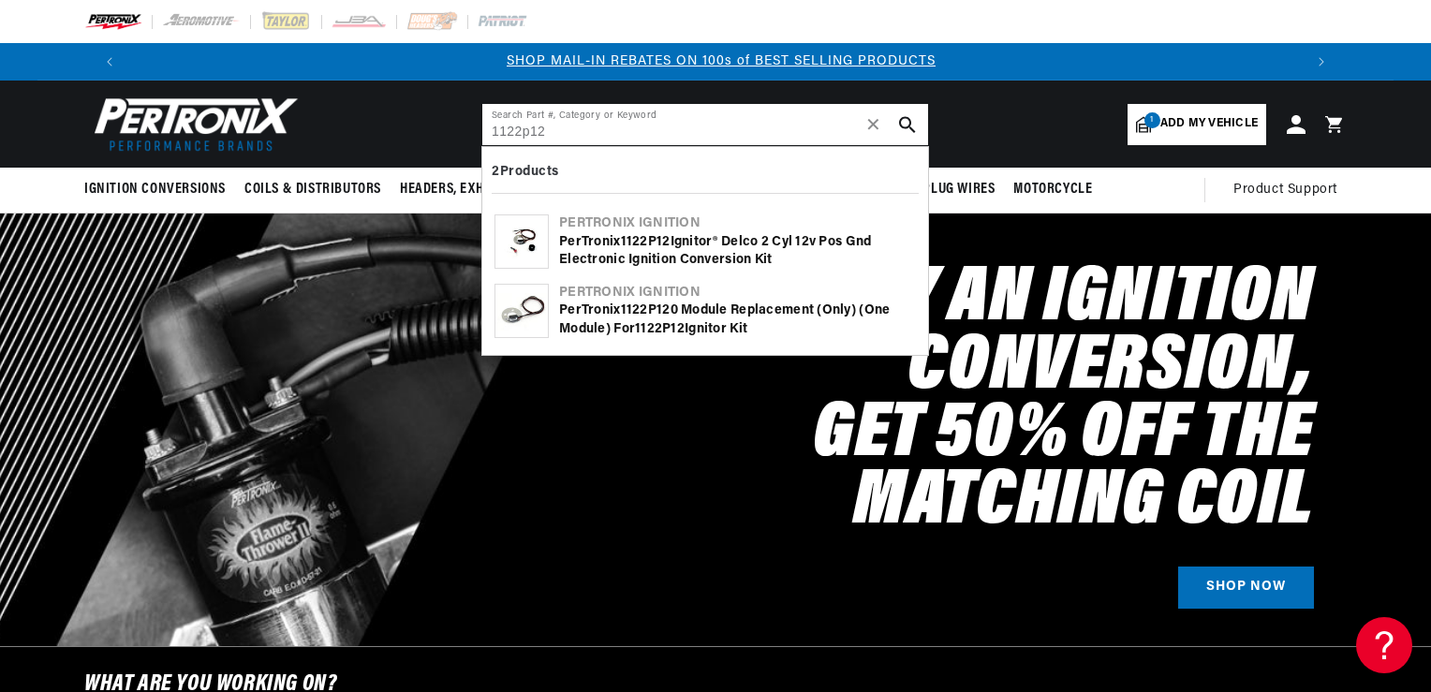
type input "1122p12"
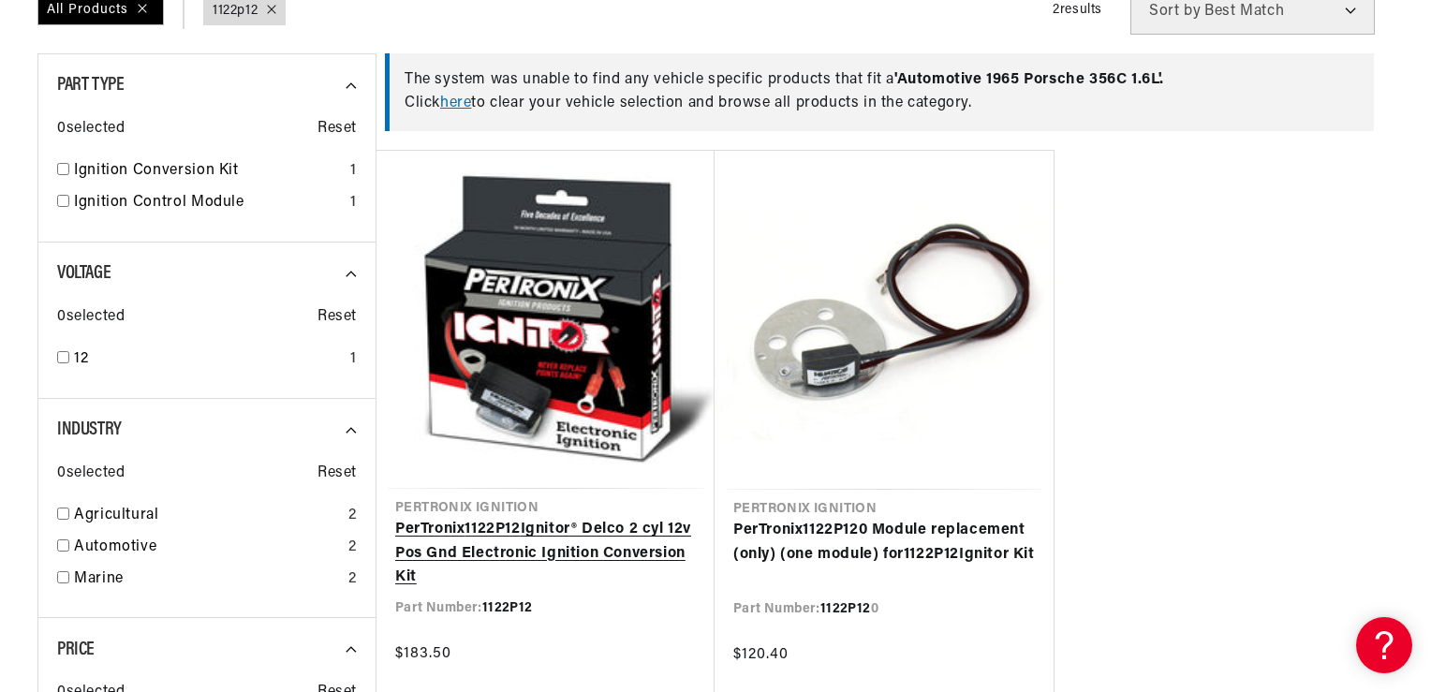
click at [612, 518] on link "PerTronix 1122P12 Ignitor® Delco 2 cyl 12v Pos Gnd Electronic Ignition Conversi…" at bounding box center [545, 554] width 301 height 72
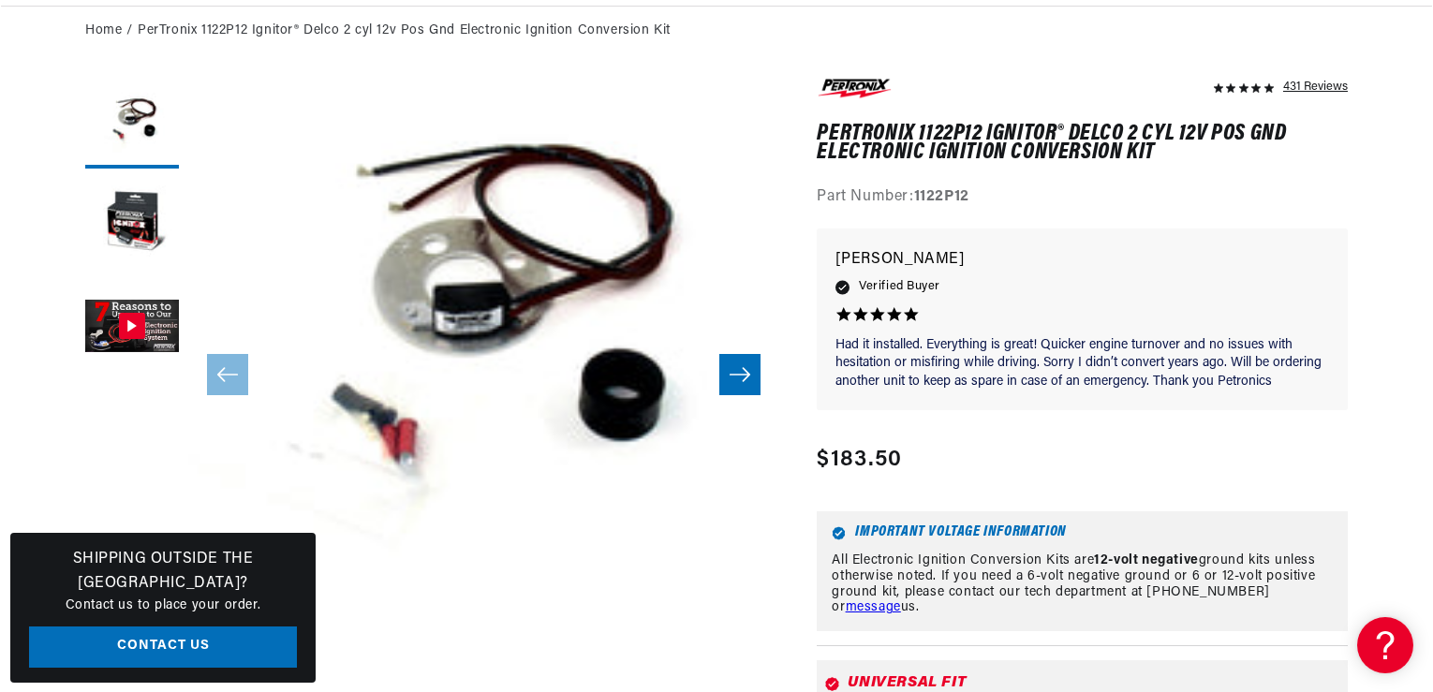
scroll to position [300, 0]
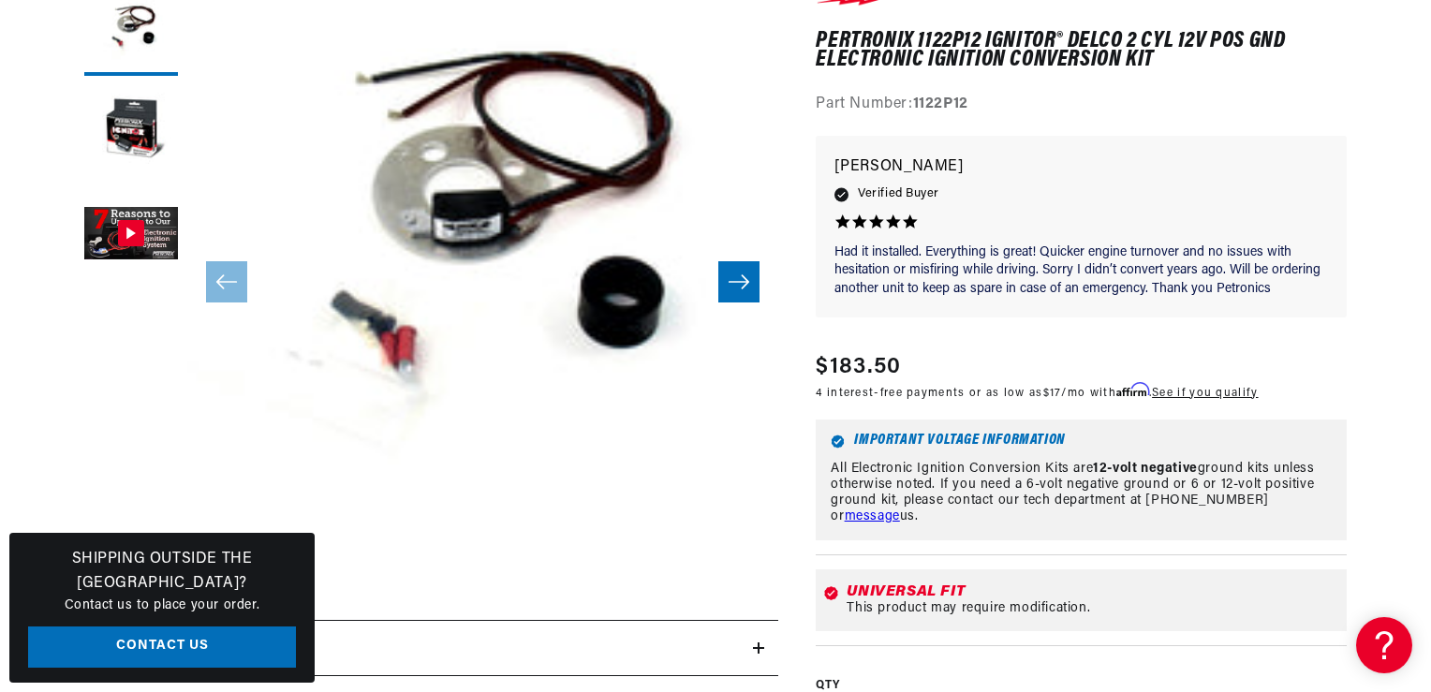
click at [128, 573] on button "Open media 1 in modal" at bounding box center [128, 573] width 0 height 0
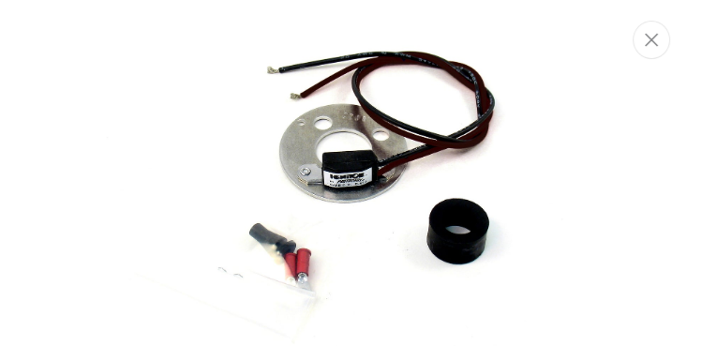
scroll to position [104, 0]
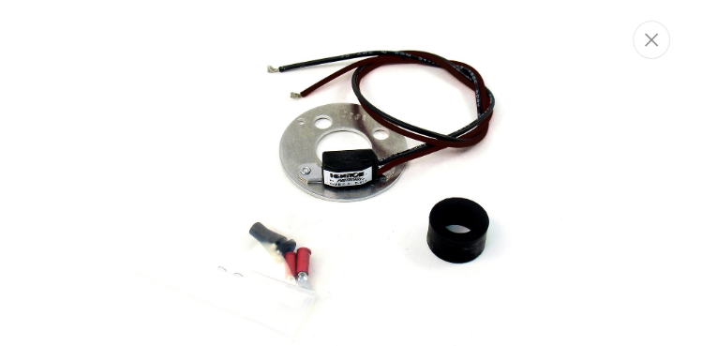
click at [504, 237] on img "Media gallery" at bounding box center [358, 170] width 510 height 510
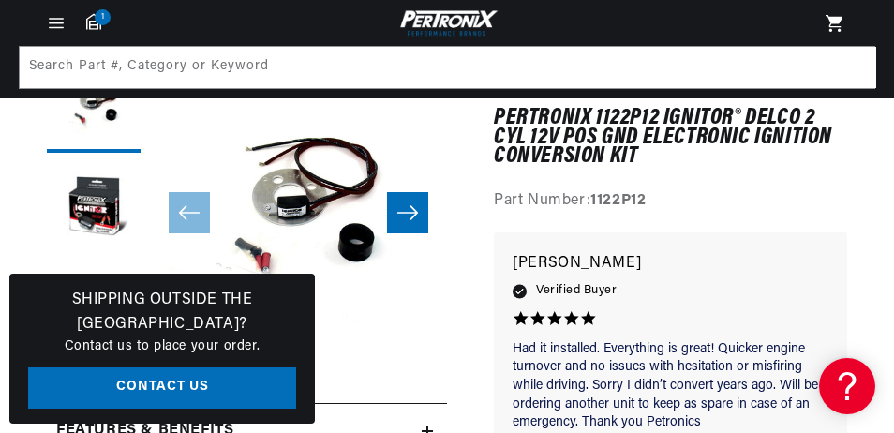
click at [150, 356] on button "Open media 1 in modal" at bounding box center [150, 356] width 0 height 0
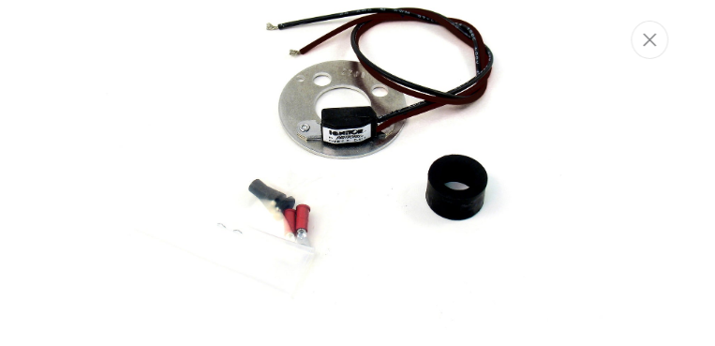
scroll to position [0, 1162]
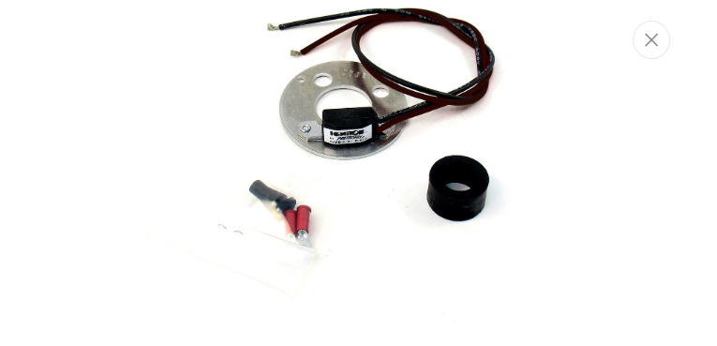
click at [498, 263] on img "Media gallery" at bounding box center [358, 128] width 510 height 510
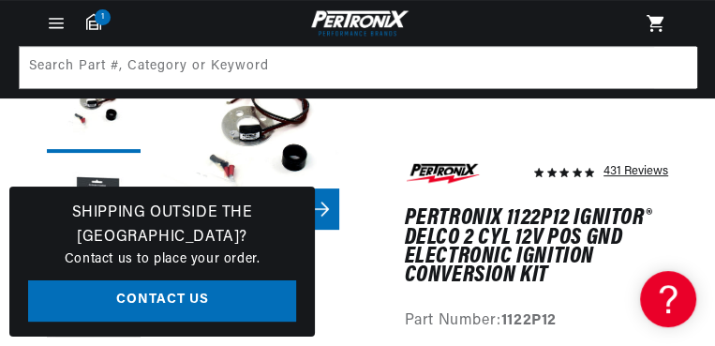
scroll to position [10, 0]
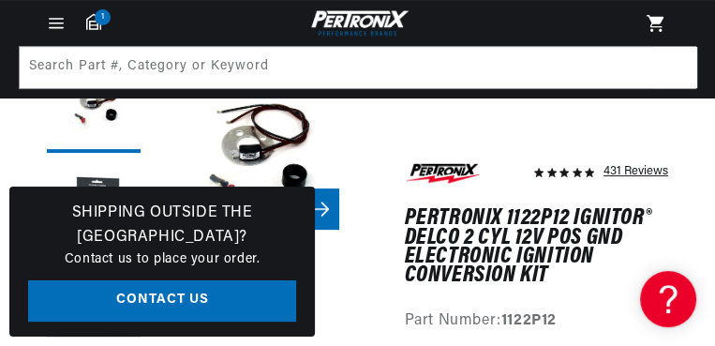
click at [150, 257] on button "Open media 1 in modal" at bounding box center [150, 257] width 0 height 0
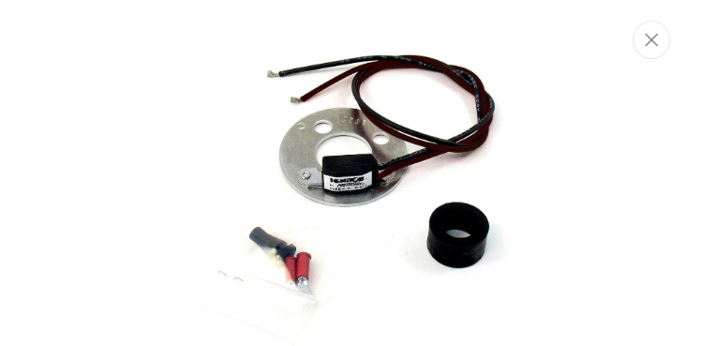
scroll to position [0, 37]
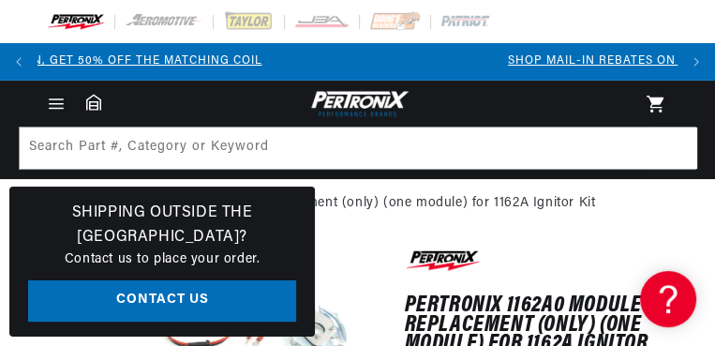
scroll to position [0, 599]
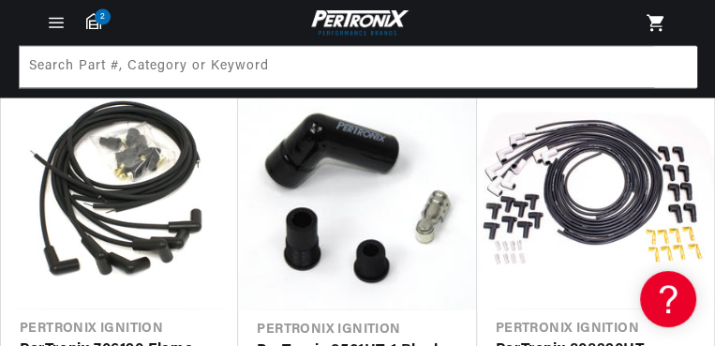
scroll to position [0, 639]
